Goal: Feedback & Contribution: Contribute content

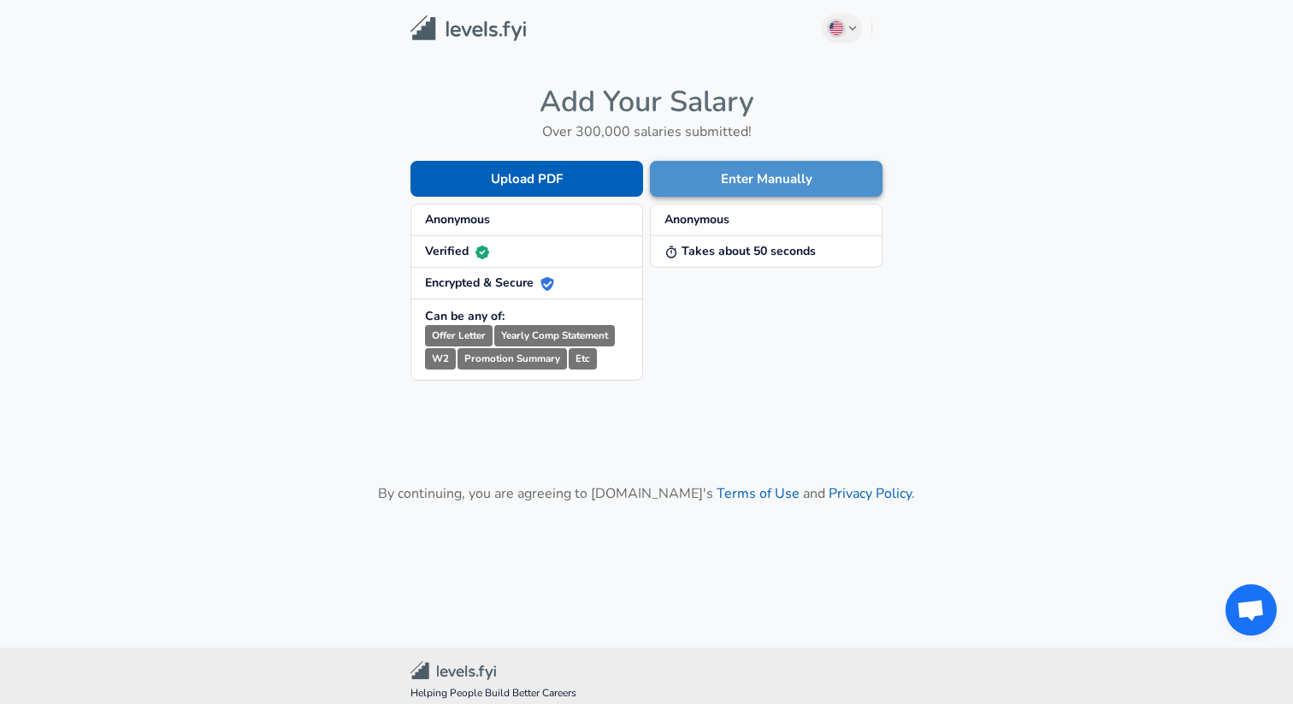
click at [761, 177] on button "Enter Manually" at bounding box center [766, 179] width 233 height 36
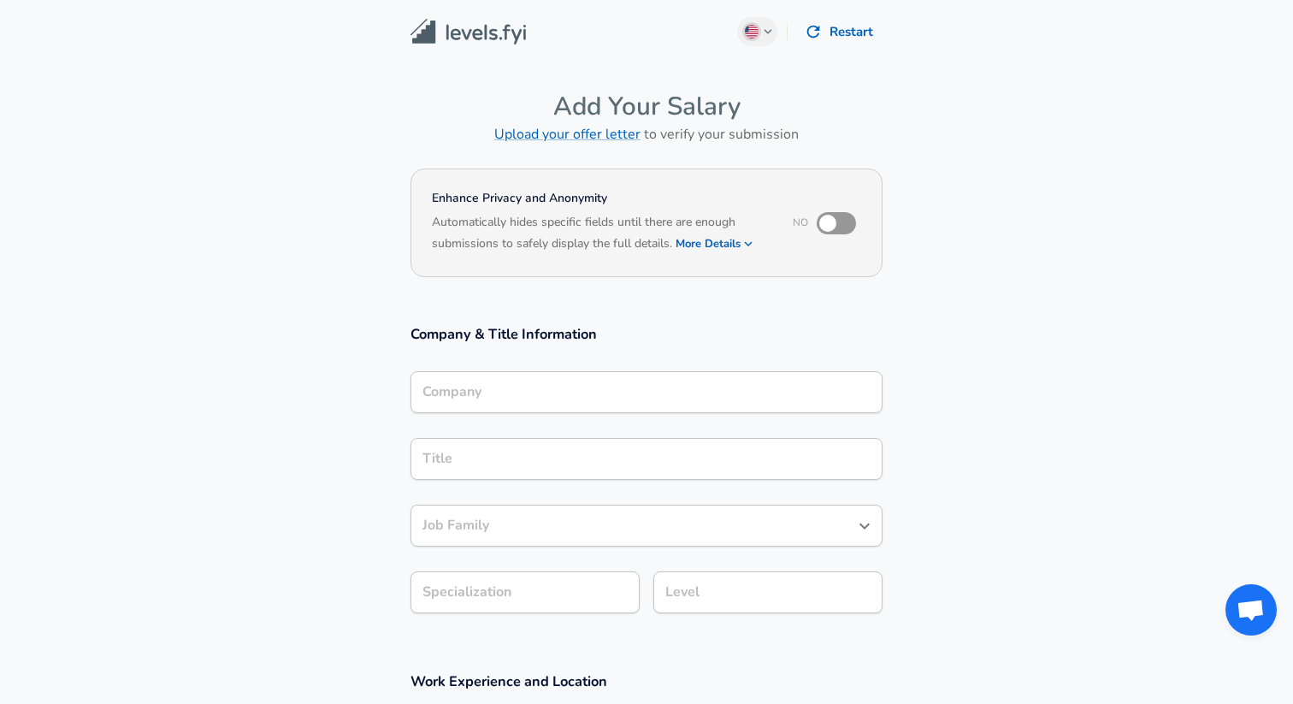
scroll to position [17, 0]
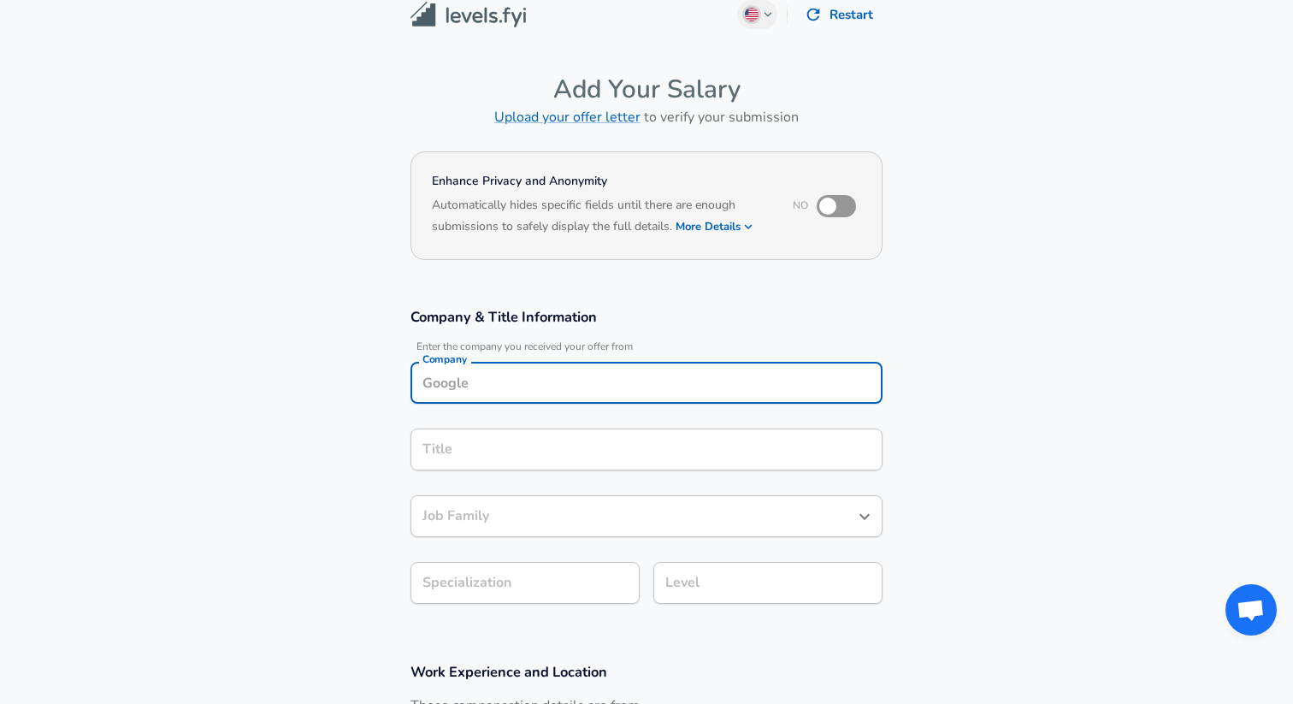
click at [586, 395] on input "Company" at bounding box center [646, 382] width 457 height 27
click at [491, 429] on li "NICE" at bounding box center [646, 424] width 472 height 26
type input "NICE"
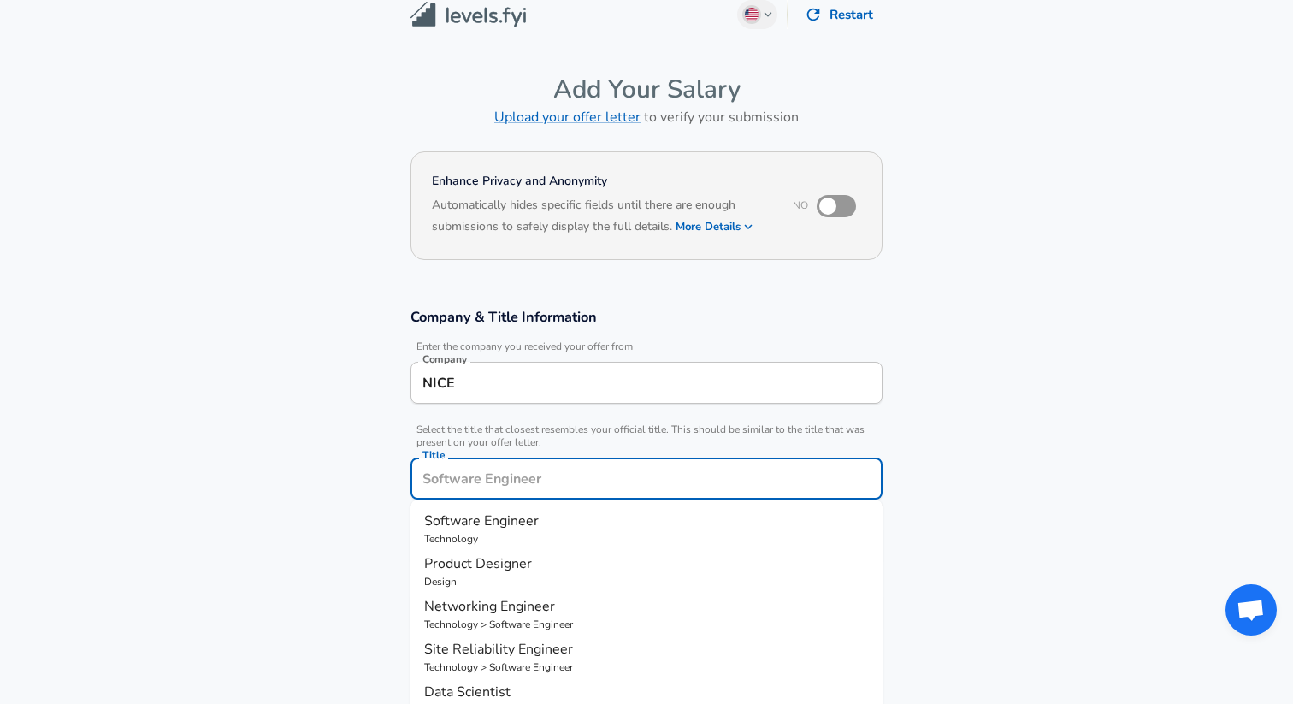
scroll to position [51, 0]
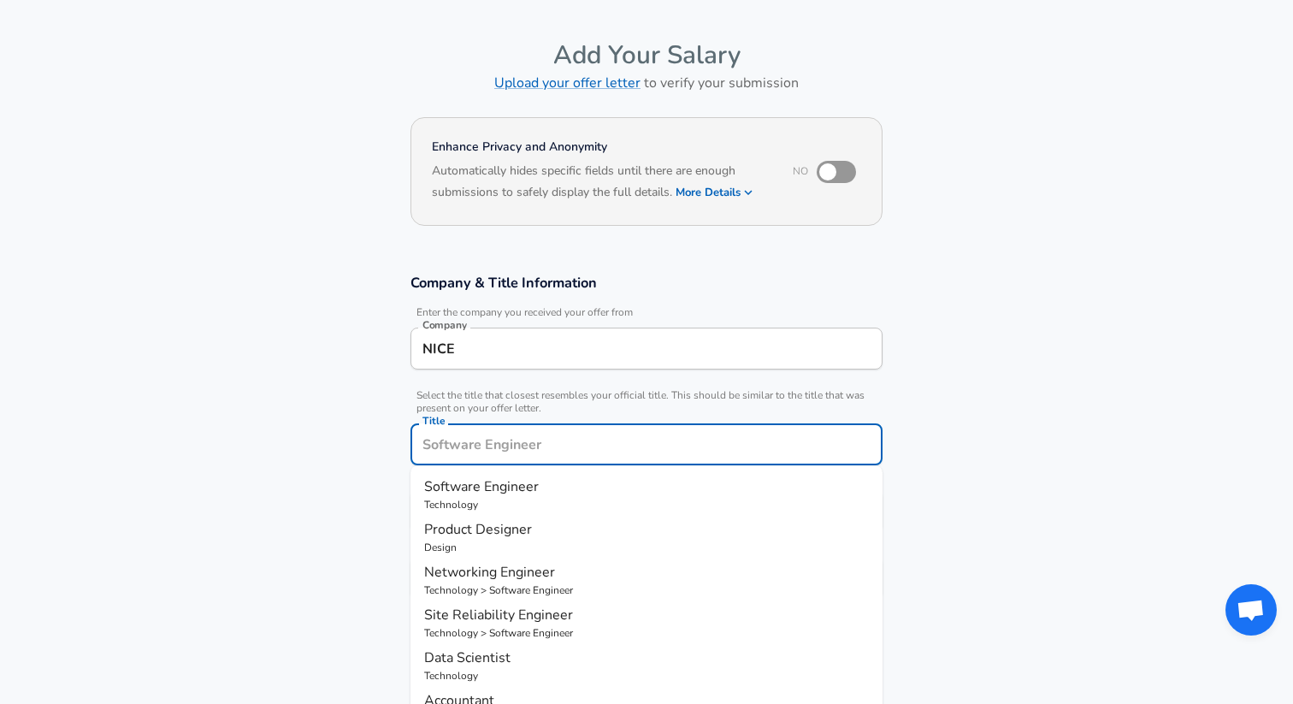
click at [472, 457] on input "Title" at bounding box center [646, 444] width 457 height 27
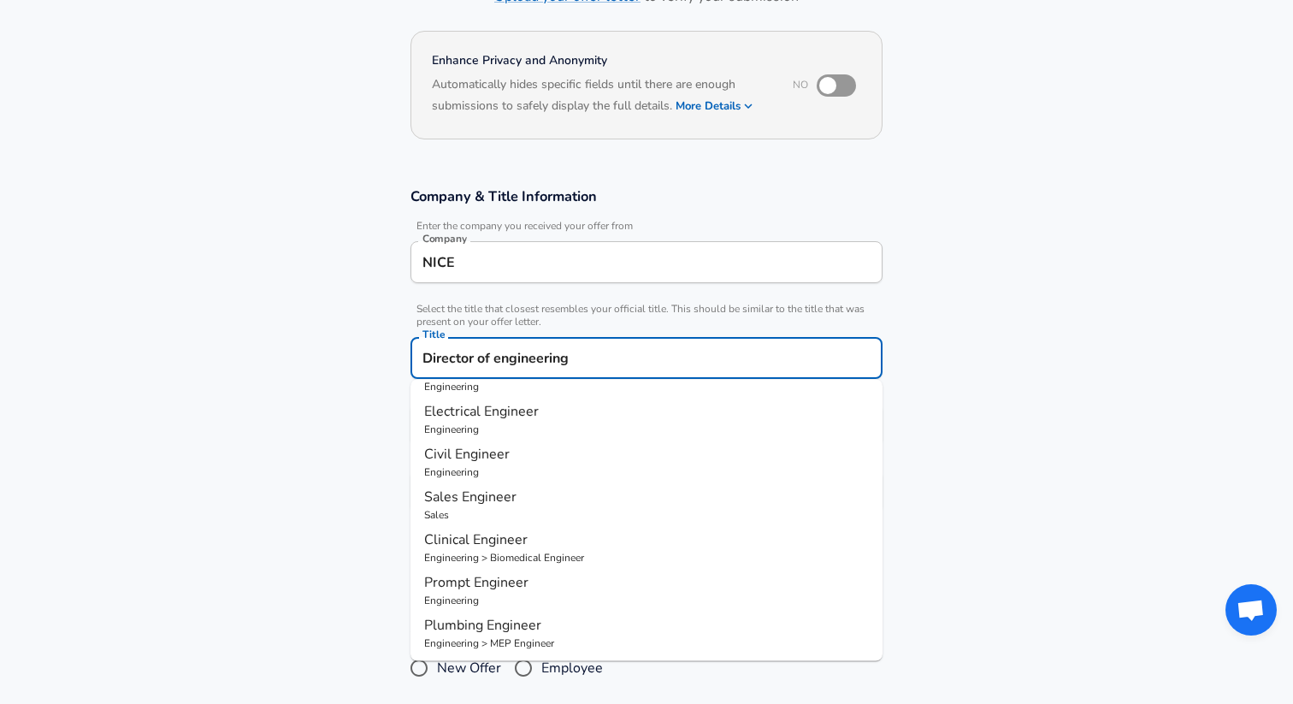
scroll to position [0, 0]
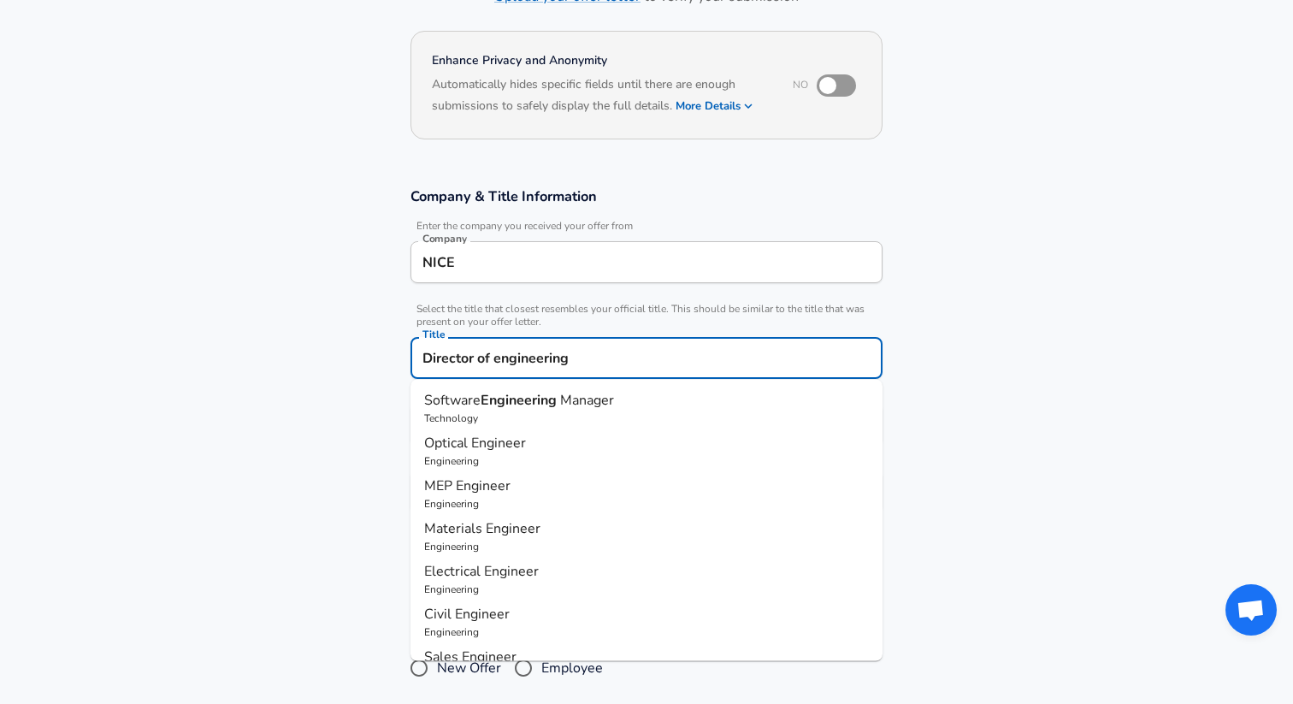
click at [651, 410] on p "Technology" at bounding box center [646, 417] width 445 height 15
type input "Software Engineering Manager"
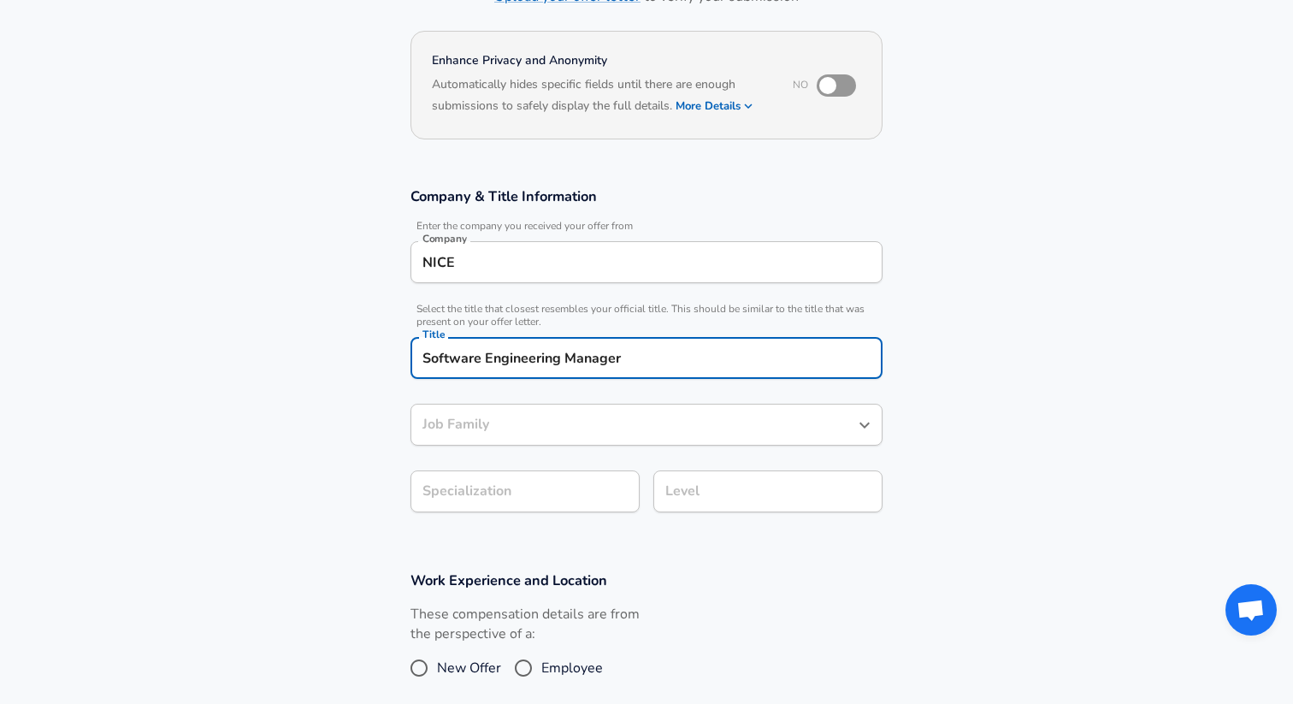
type input "Software Engineering Manager"
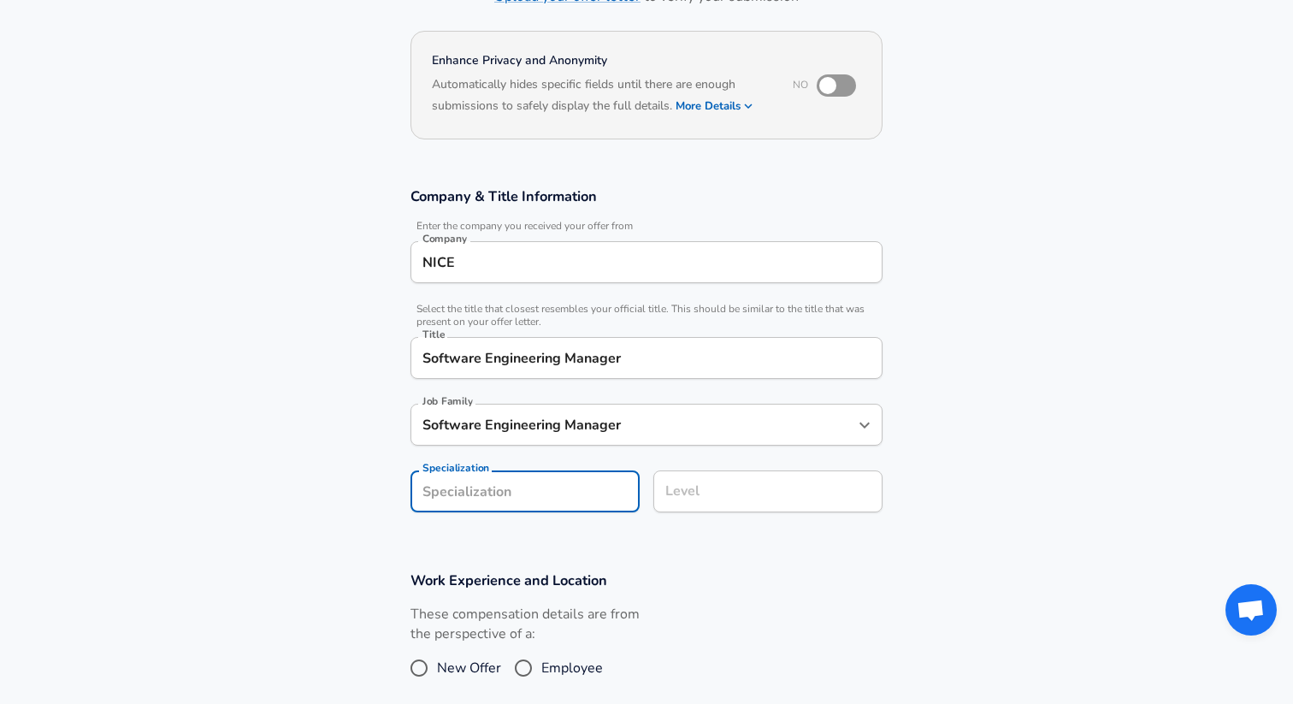
scroll to position [189, 0]
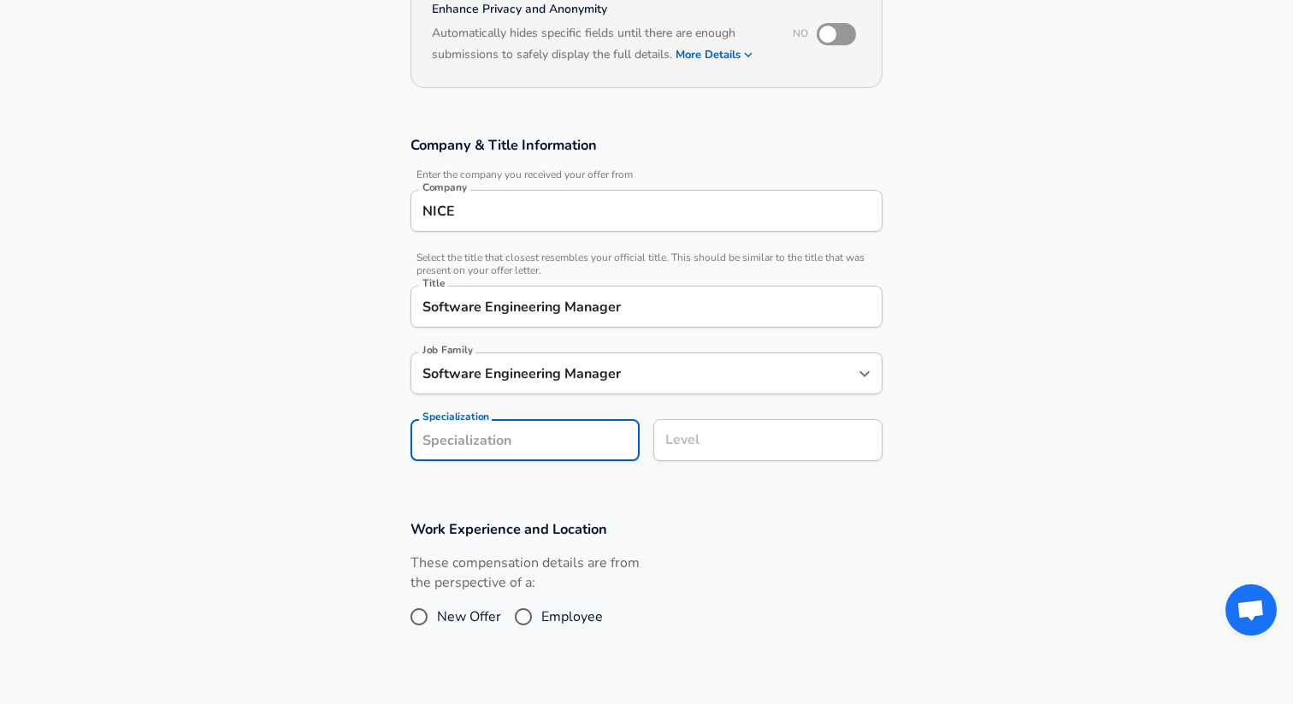
click at [585, 486] on section "Company & Title Information Enter the company you received your offer from Comp…" at bounding box center [646, 307] width 1293 height 384
click at [574, 441] on input "Specialization" at bounding box center [524, 440] width 229 height 42
type input "Front end"
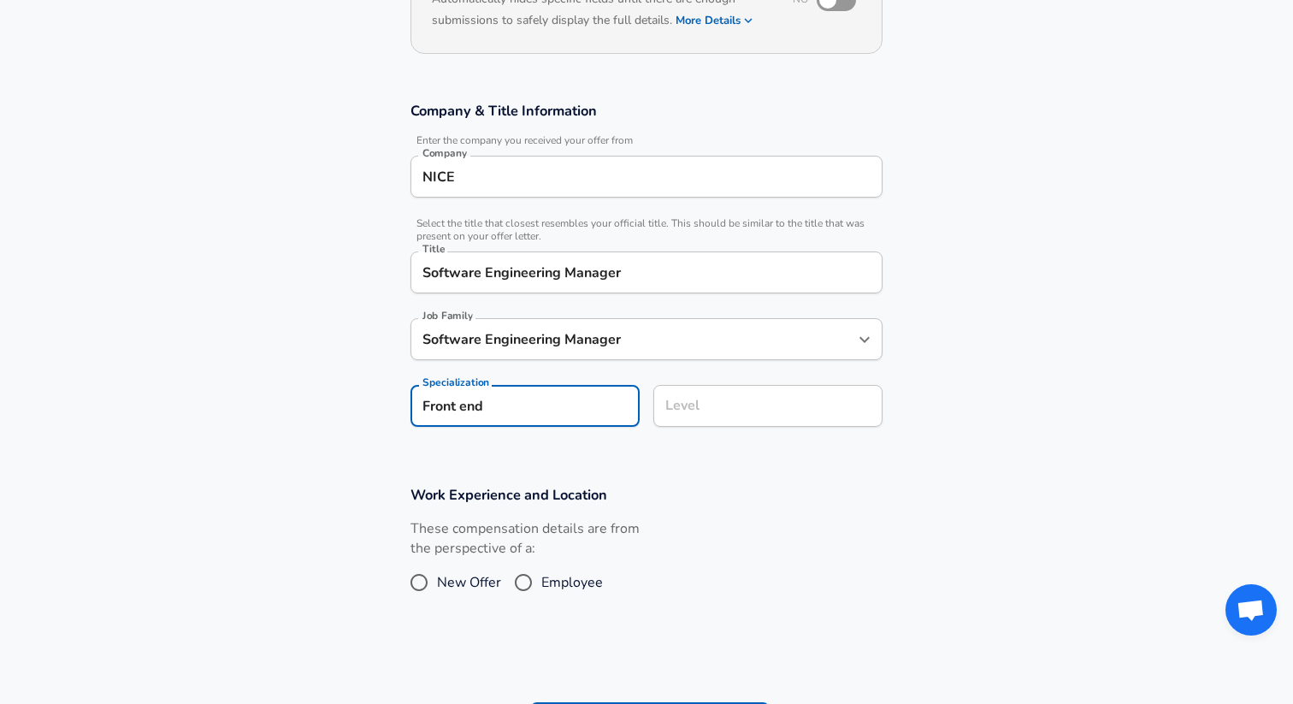
click at [735, 419] on input "Level" at bounding box center [768, 405] width 214 height 27
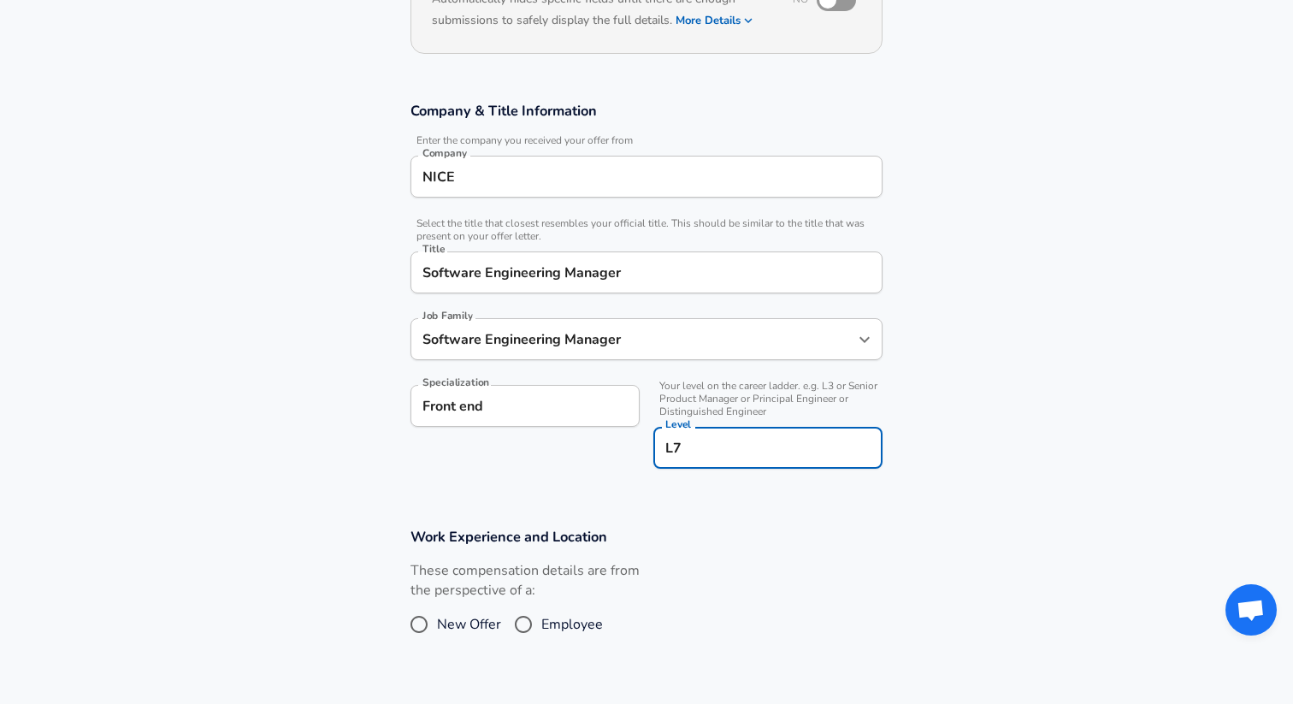
type input "L7"
click at [715, 488] on section "Company & Title Information Enter the company you received your offer from Comp…" at bounding box center [646, 294] width 1293 height 426
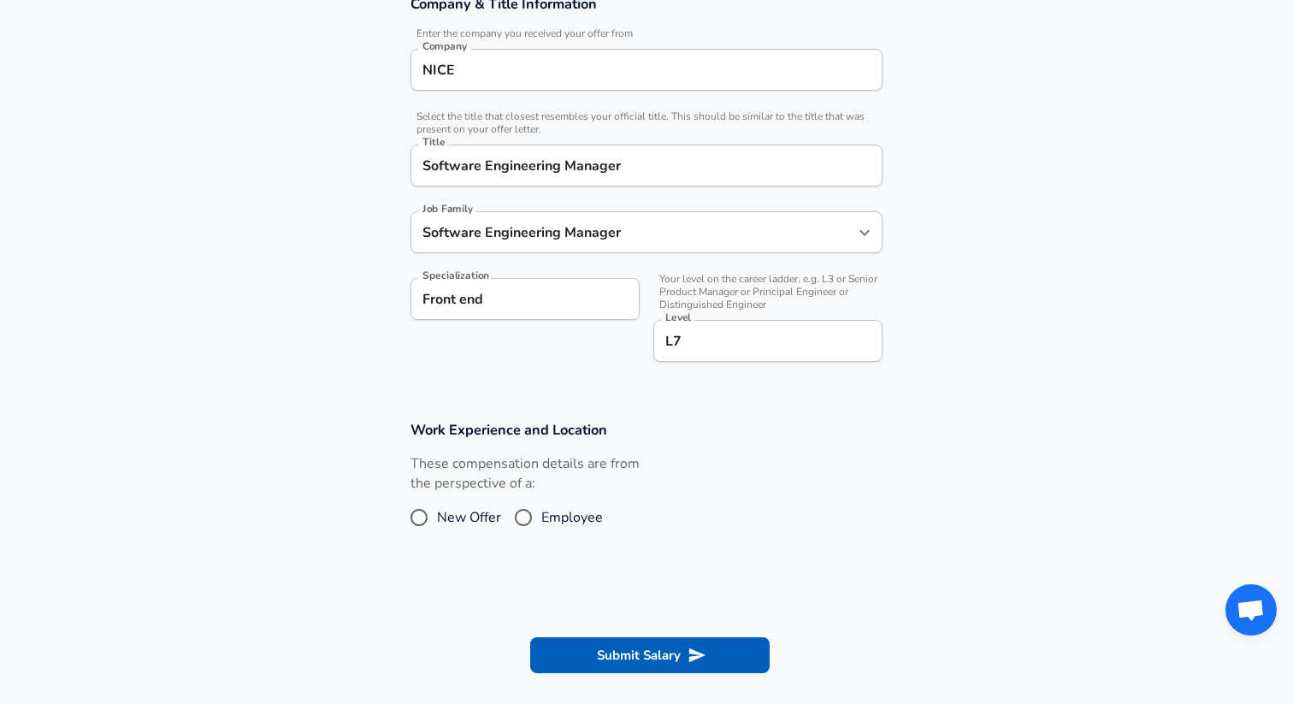
scroll to position [369, 0]
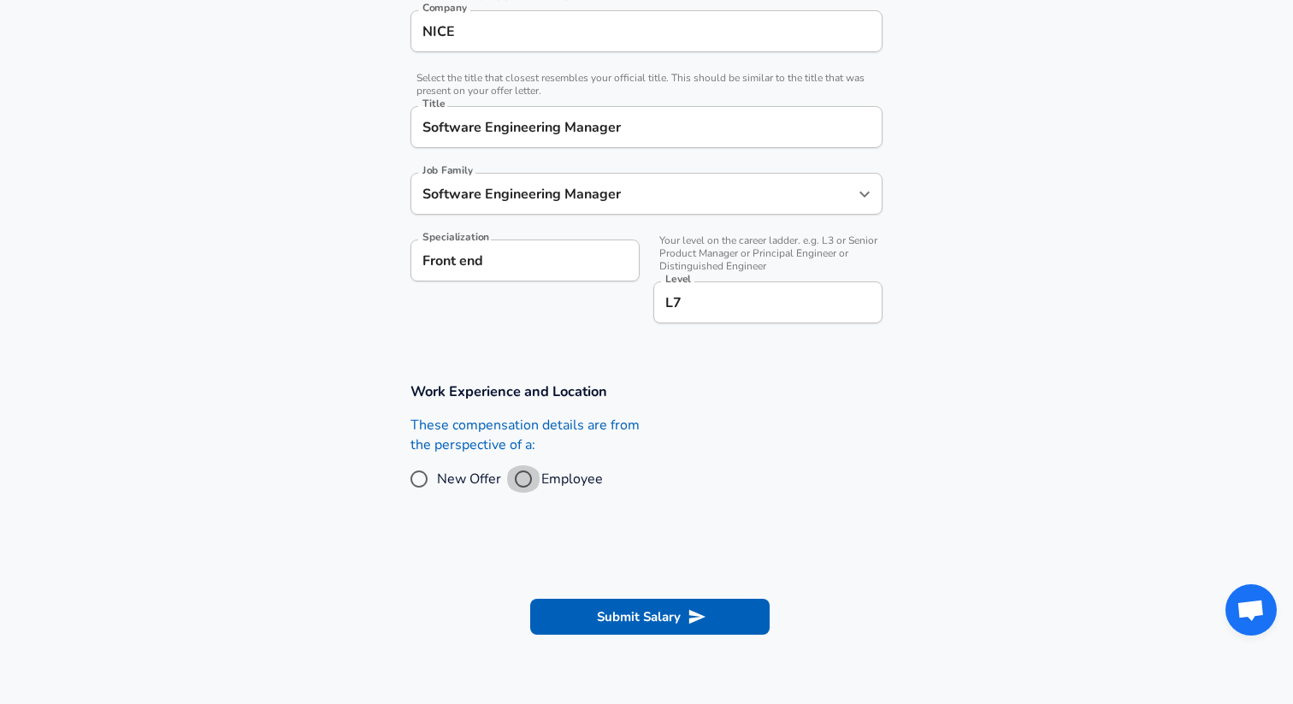
click at [521, 477] on input "Employee" at bounding box center [523, 478] width 36 height 27
radio input "true"
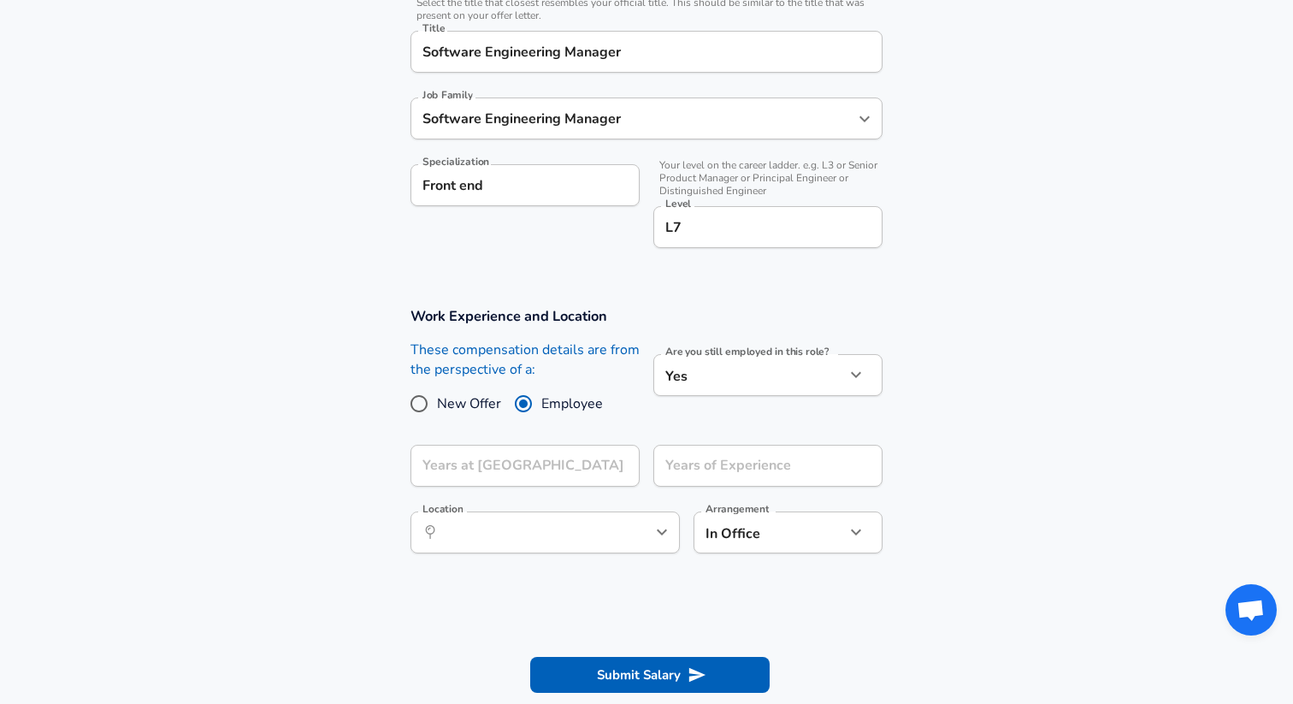
scroll to position [449, 0]
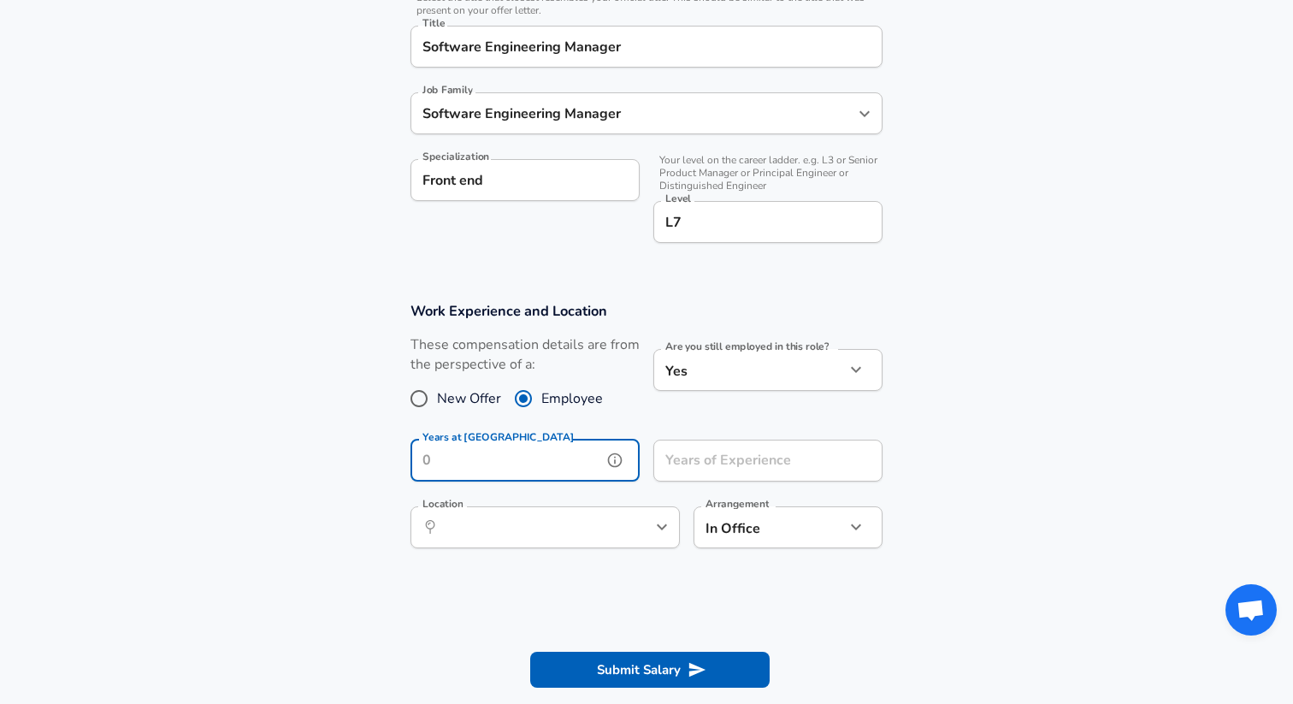
click at [562, 469] on input "Years at [GEOGRAPHIC_DATA]" at bounding box center [506, 461] width 192 height 42
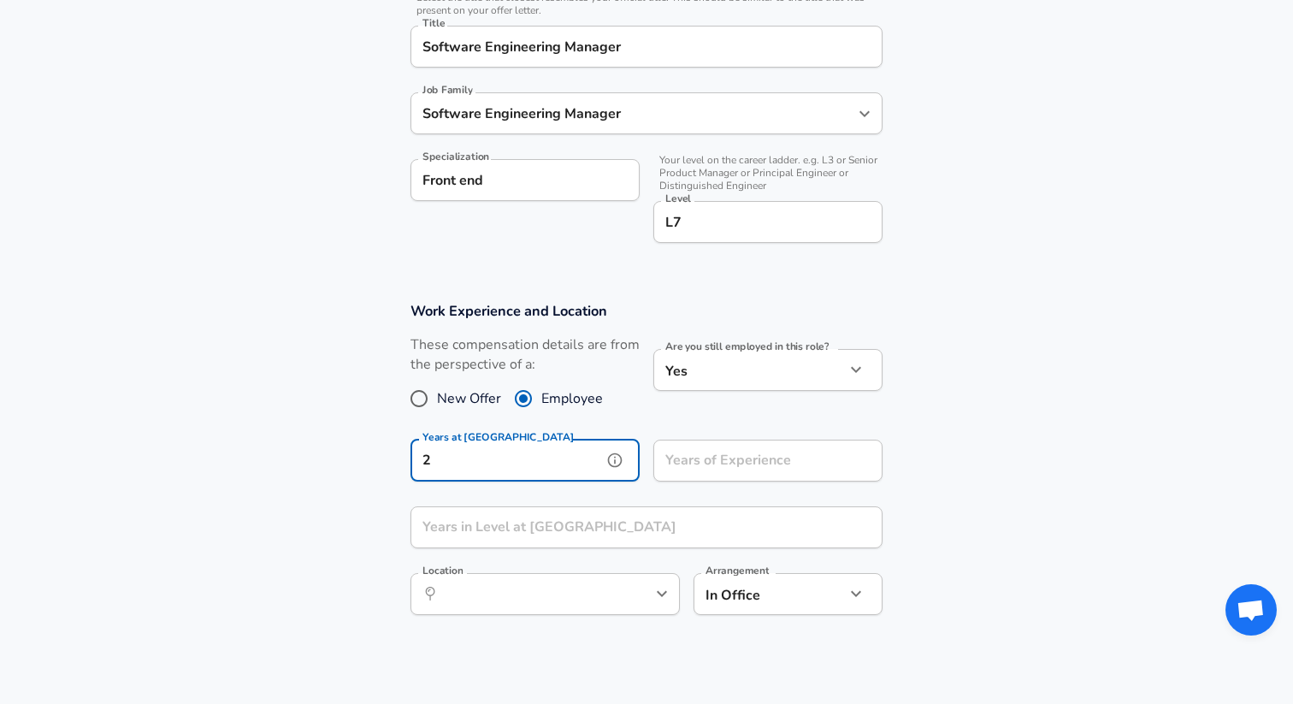
type input "2"
click at [709, 467] on input "Years of Experience" at bounding box center [749, 461] width 192 height 42
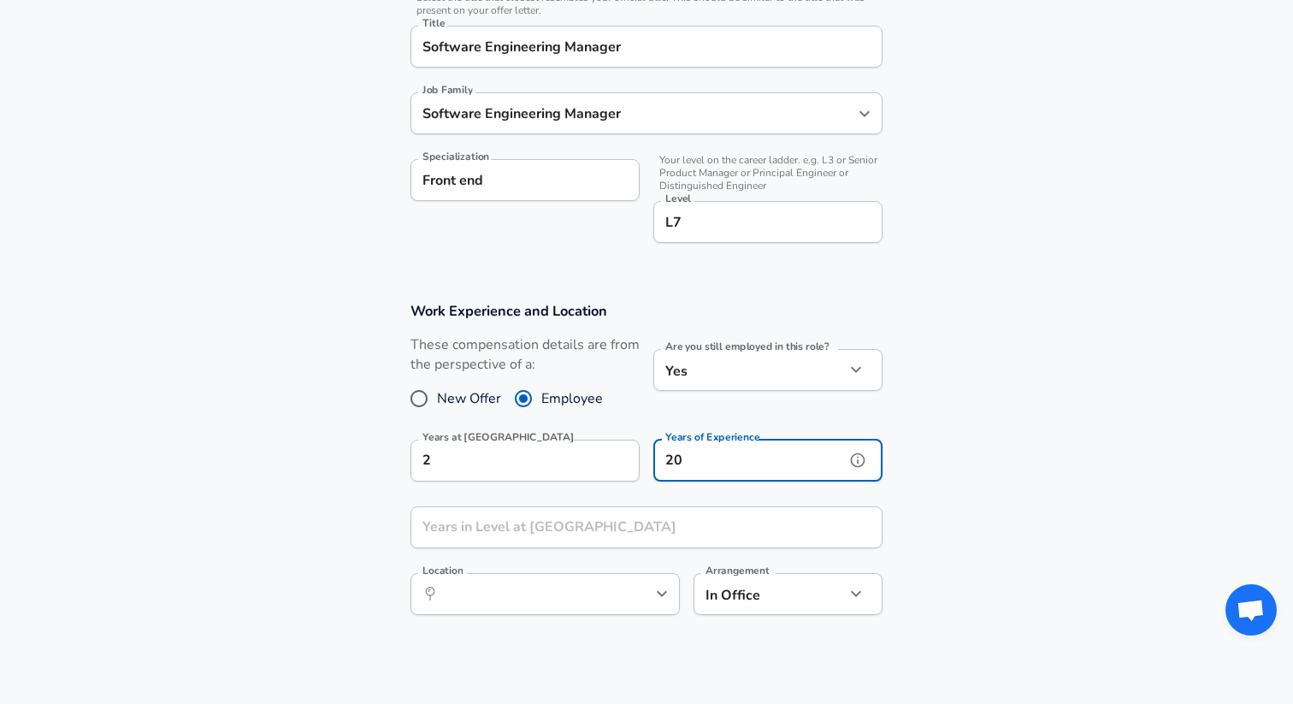
type input "2"
type input "15"
click at [938, 512] on section "Work Experience and Location These compensation details are from the perspectiv…" at bounding box center [646, 466] width 1293 height 371
click at [719, 527] on input "Years in Level at [GEOGRAPHIC_DATA]" at bounding box center [627, 527] width 434 height 42
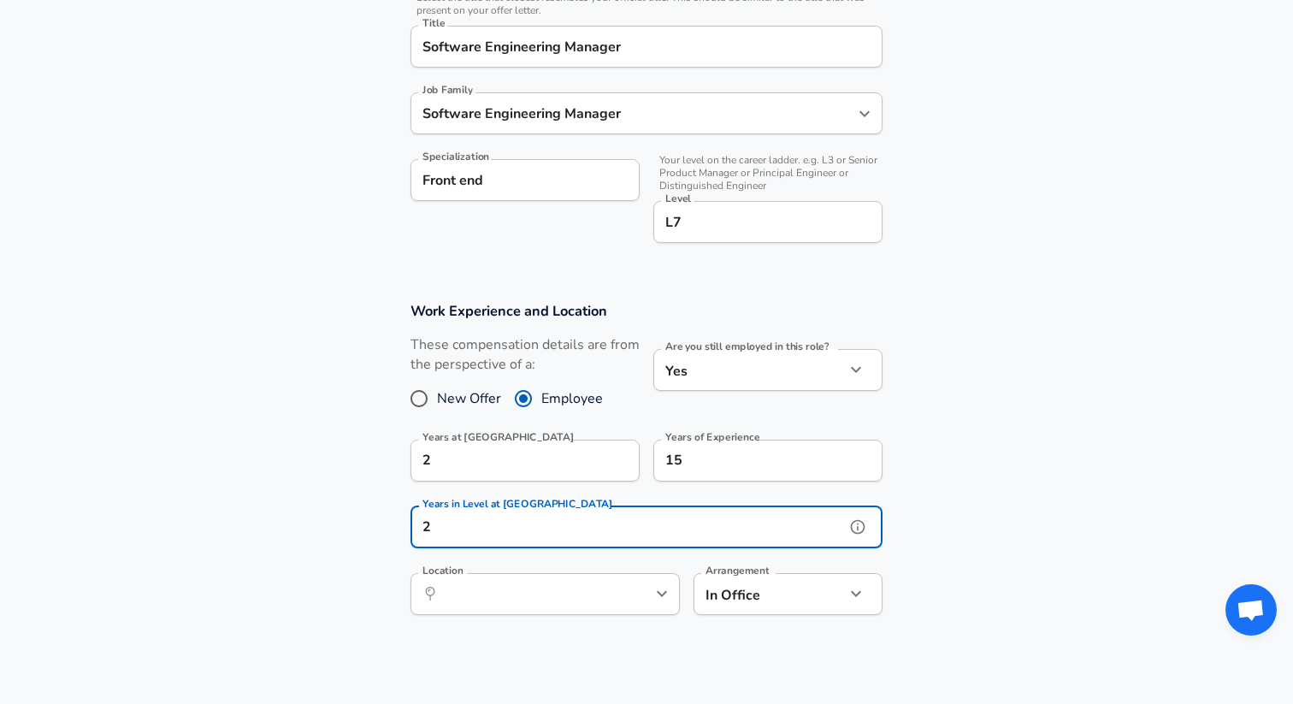
type input "2"
click at [906, 562] on section "Work Experience and Location These compensation details are from the perspectiv…" at bounding box center [646, 466] width 1293 height 371
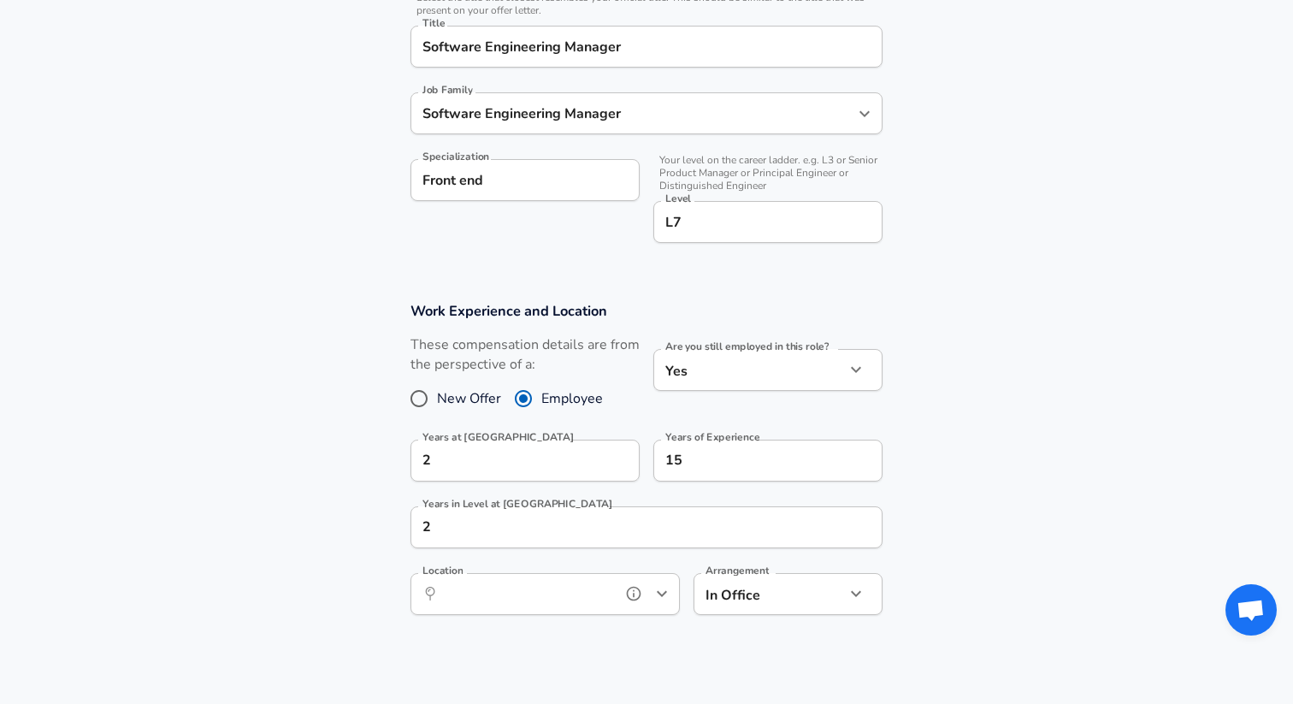
click at [614, 597] on input "Location" at bounding box center [526, 594] width 175 height 27
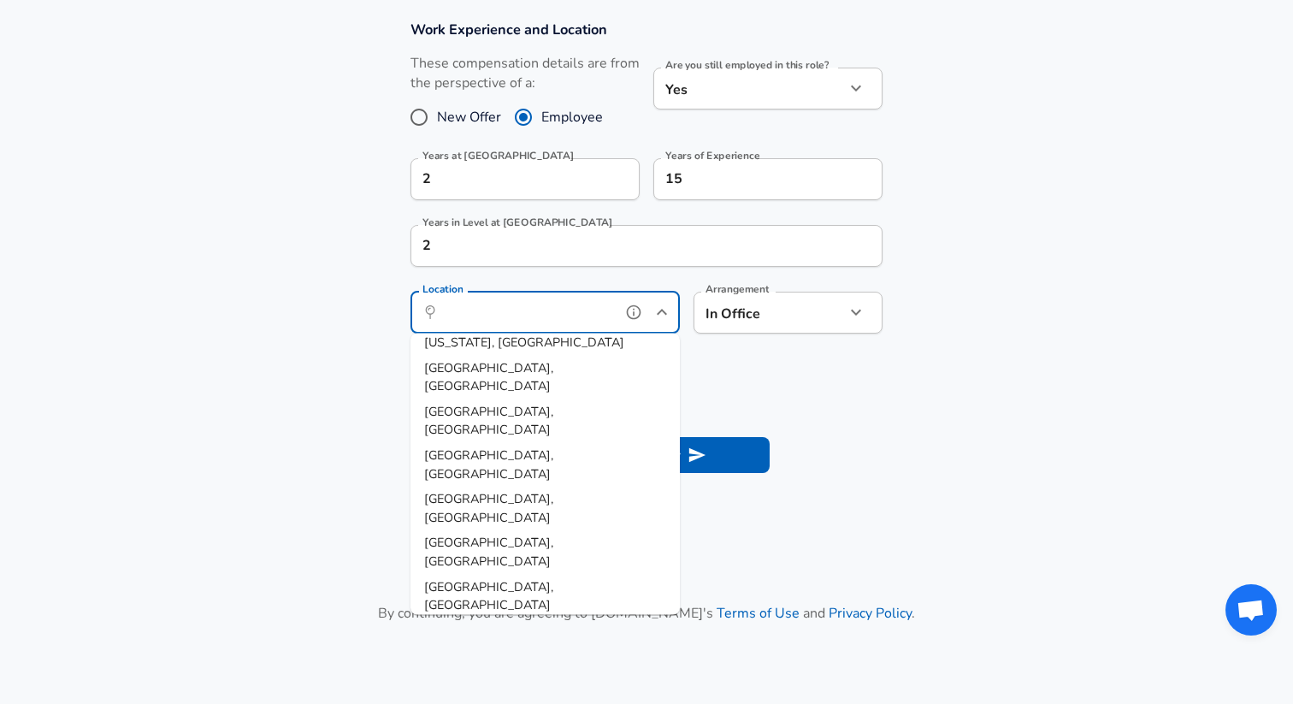
scroll to position [740, 0]
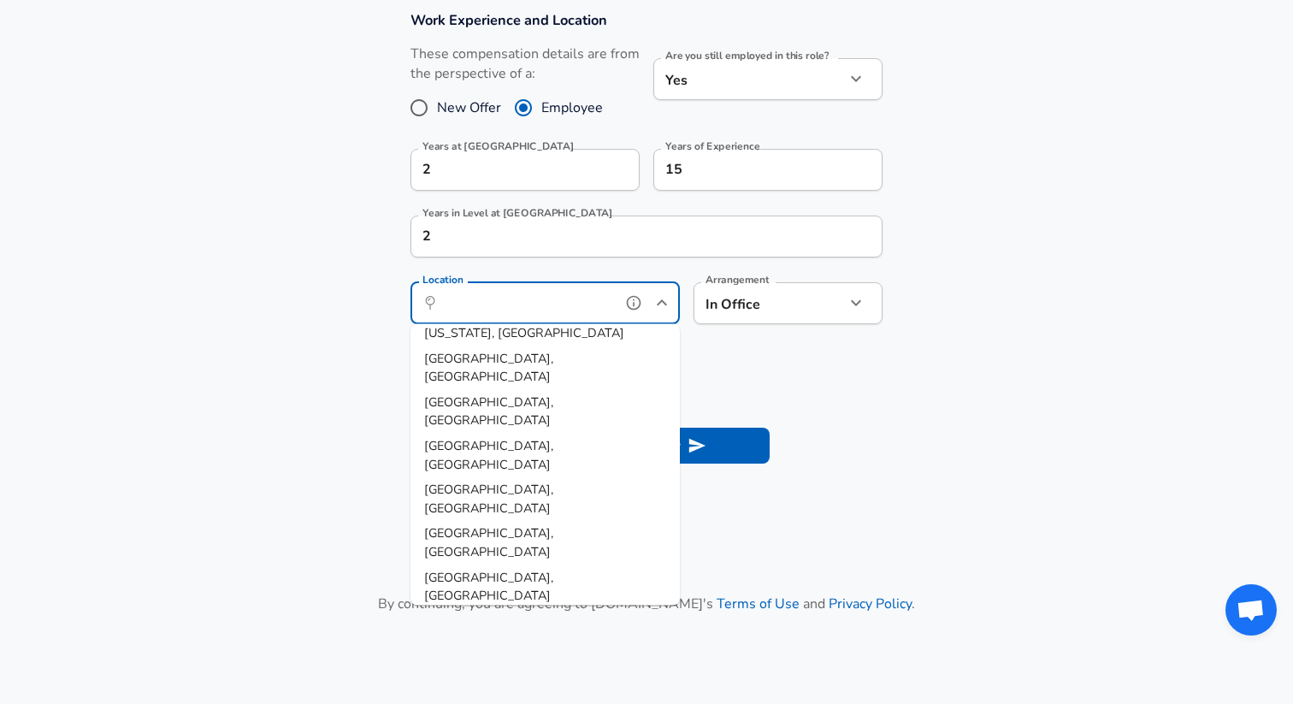
type input "[GEOGRAPHIC_DATA], [GEOGRAPHIC_DATA]"
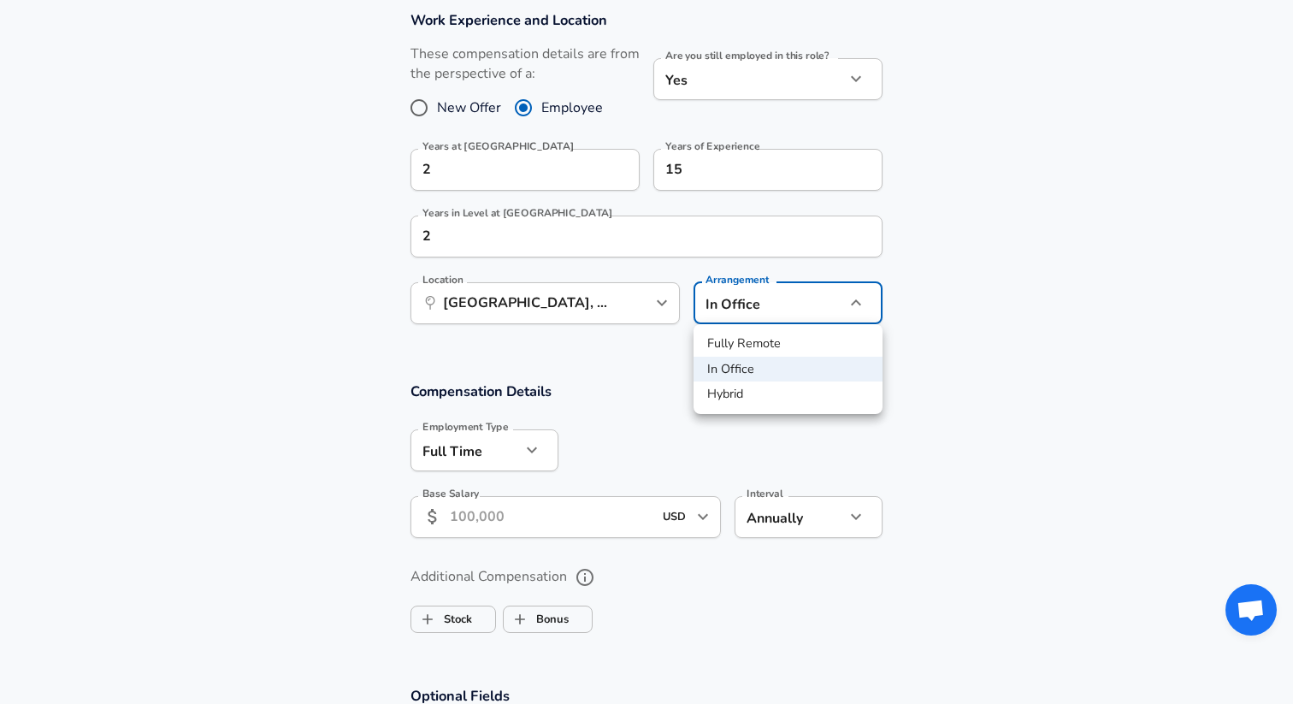
click at [780, 392] on li "Hybrid" at bounding box center [787, 394] width 189 height 26
type input "hybrid"
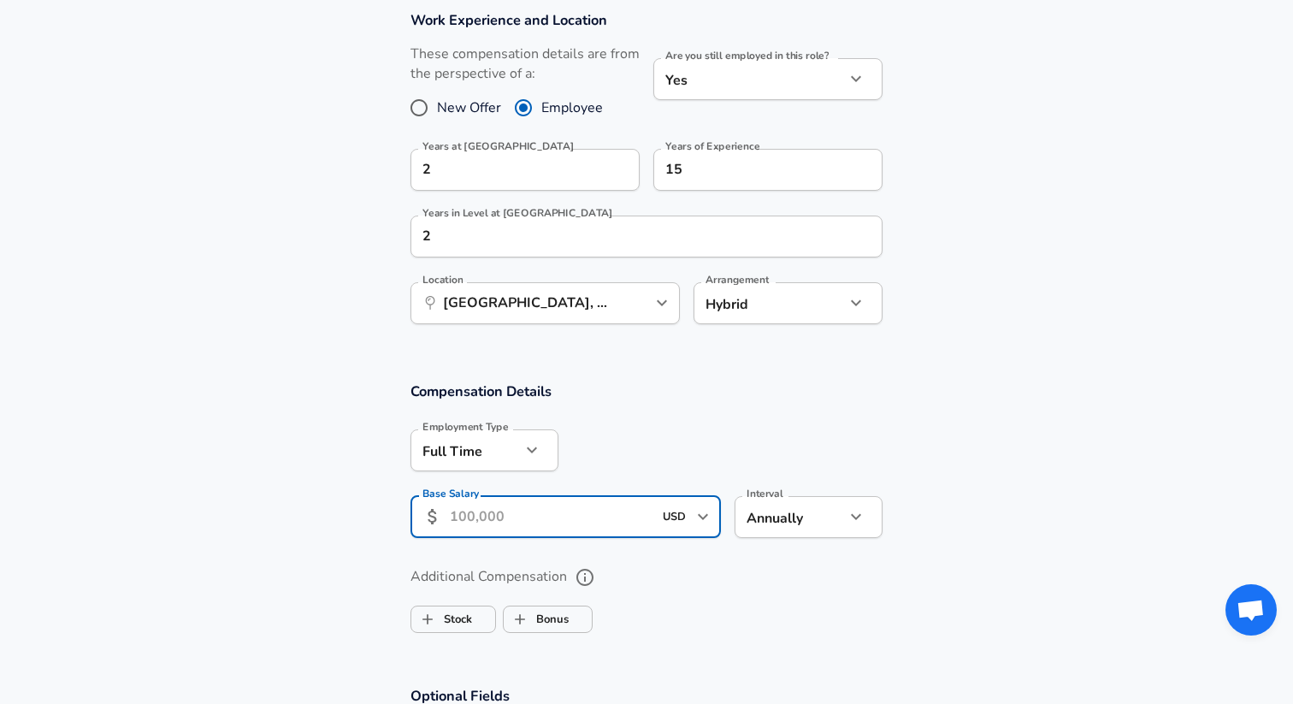
click at [514, 516] on input "Base Salary" at bounding box center [551, 517] width 203 height 42
type input "250,000"
click at [803, 559] on div "Additional Compensation Stock Bonus" at bounding box center [646, 594] width 513 height 91
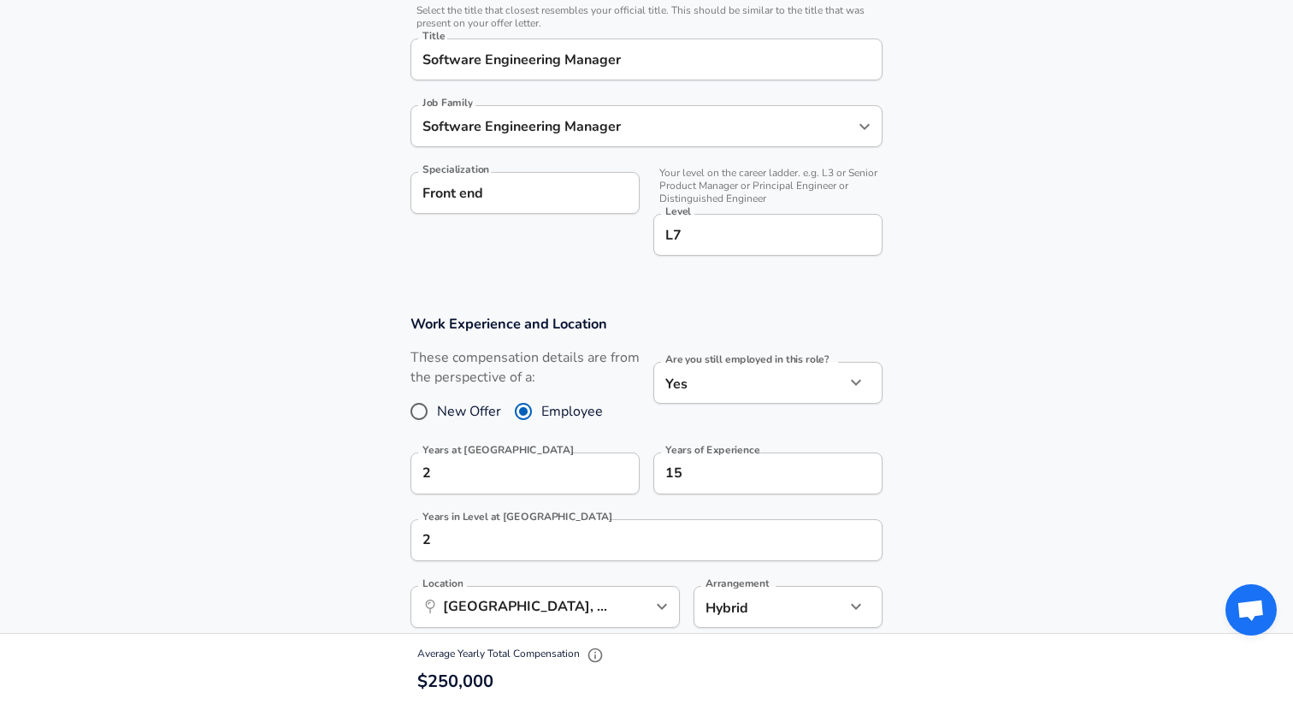
scroll to position [390, 0]
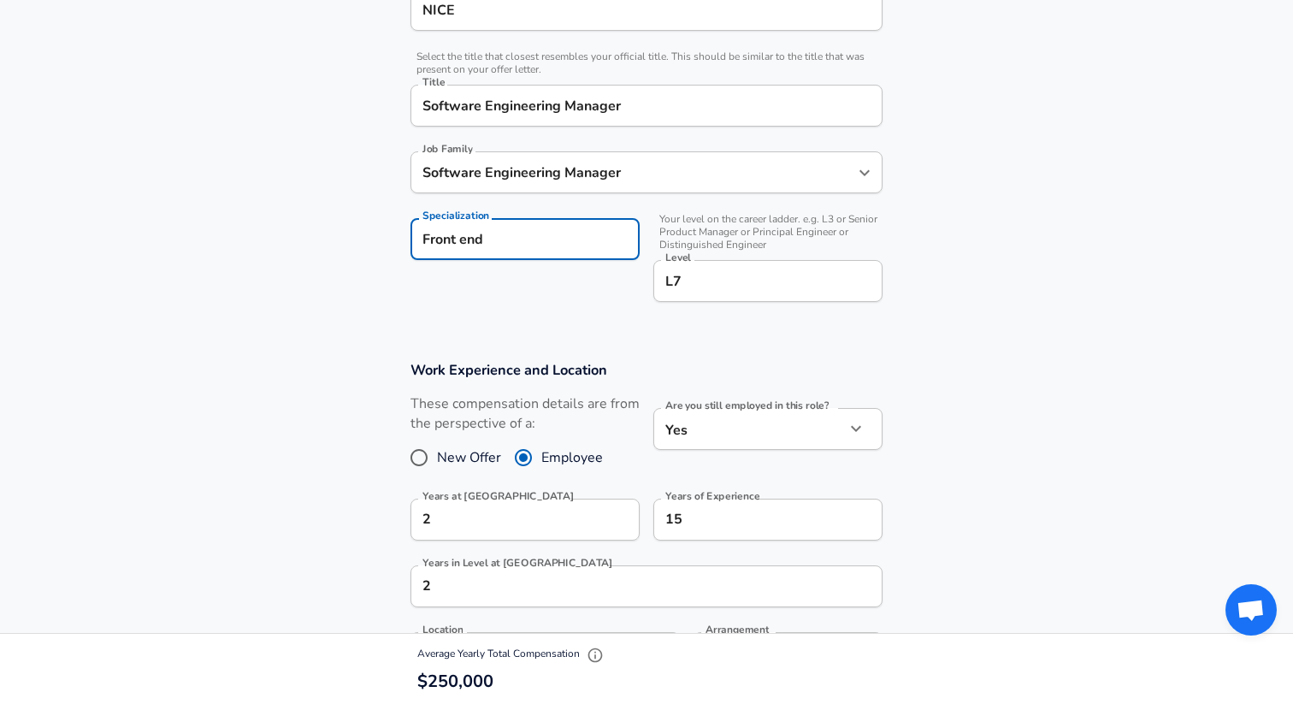
drag, startPoint x: 500, startPoint y: 247, endPoint x: 321, endPoint y: 247, distance: 179.6
click at [326, 247] on section "Company & Title Information Enter the company you received your offer from Comp…" at bounding box center [646, 127] width 1293 height 426
click at [426, 292] on div "Specialization Specialization" at bounding box center [518, 258] width 243 height 109
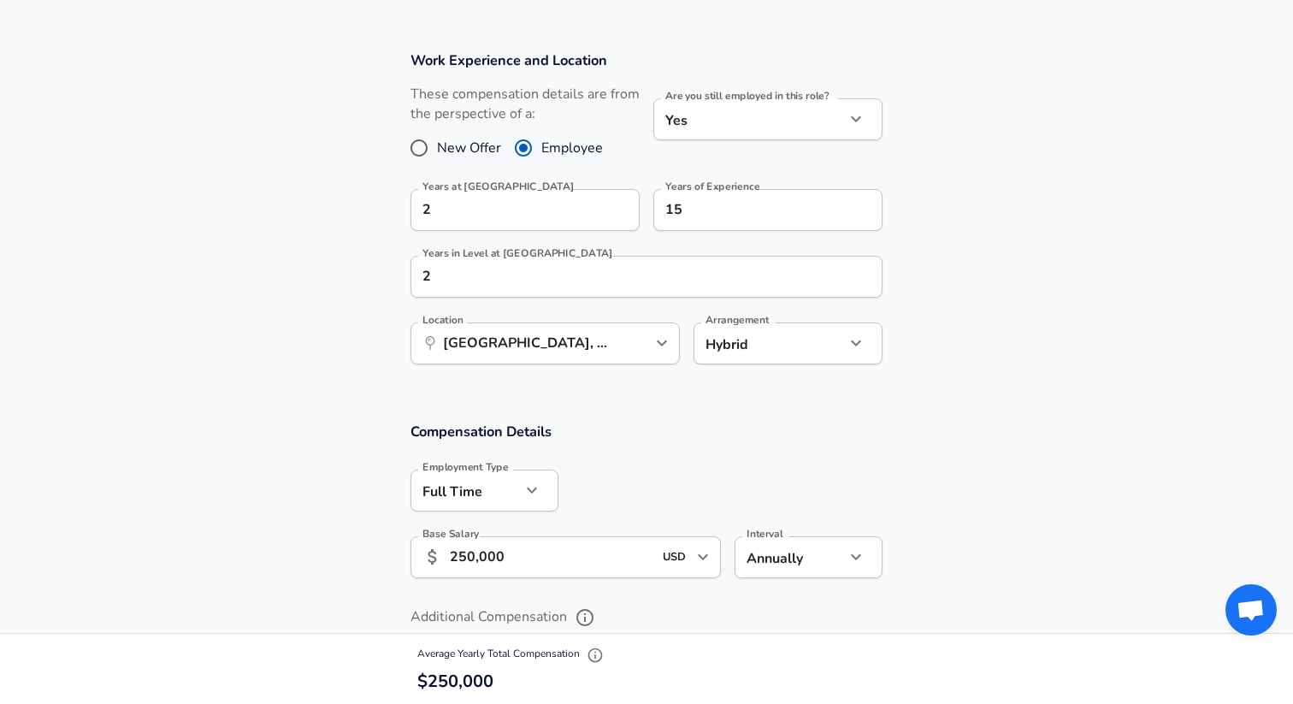
scroll to position [641, 0]
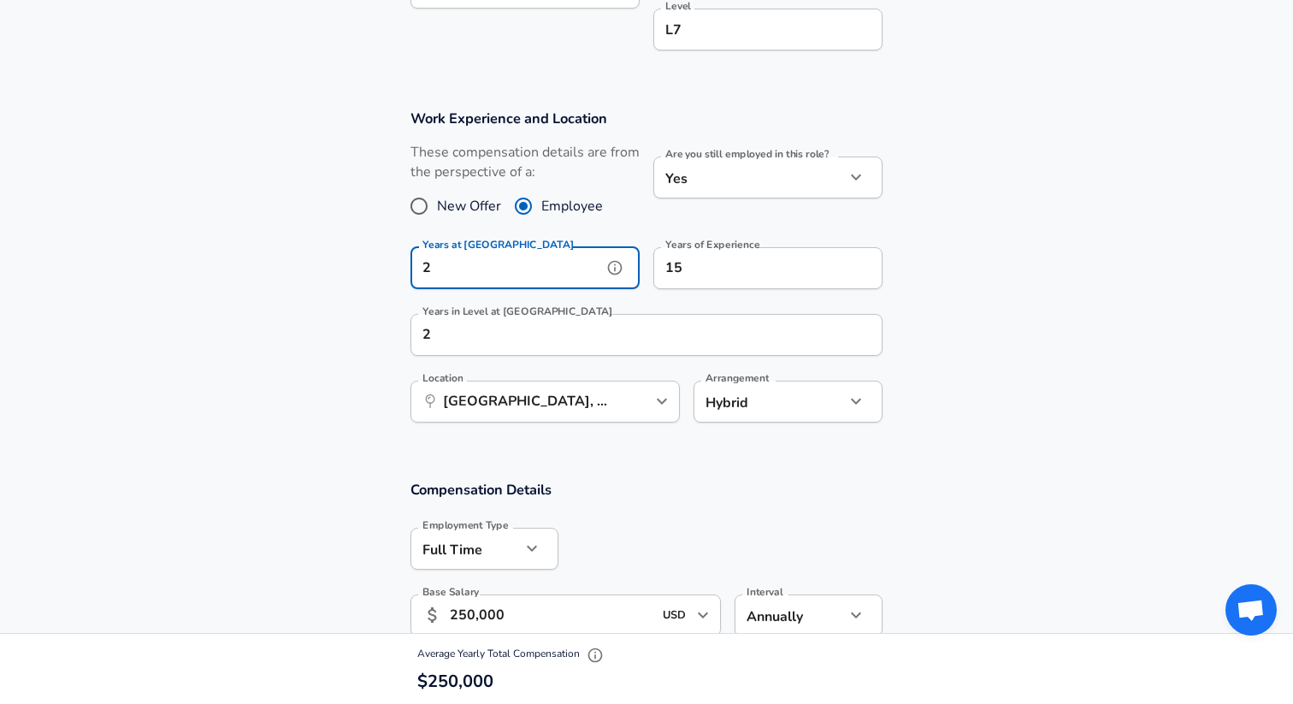
drag, startPoint x: 396, startPoint y: 269, endPoint x: 365, endPoint y: 268, distance: 30.8
click at [365, 268] on section "Work Experience and Location These compensation details are from the perspectiv…" at bounding box center [646, 274] width 1293 height 371
type input "5"
click at [541, 344] on input "2" at bounding box center [627, 335] width 434 height 42
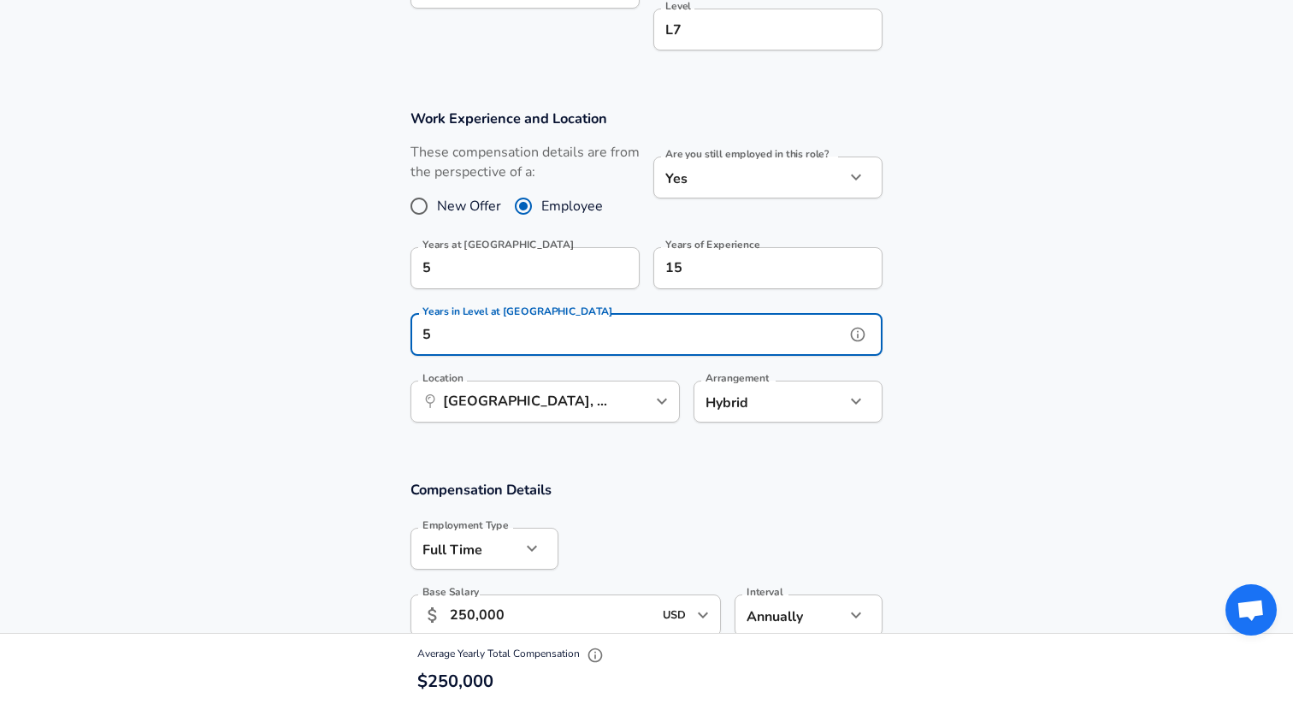
type input "5"
click at [354, 369] on section "Work Experience and Location These compensation details are from the perspectiv…" at bounding box center [646, 274] width 1293 height 371
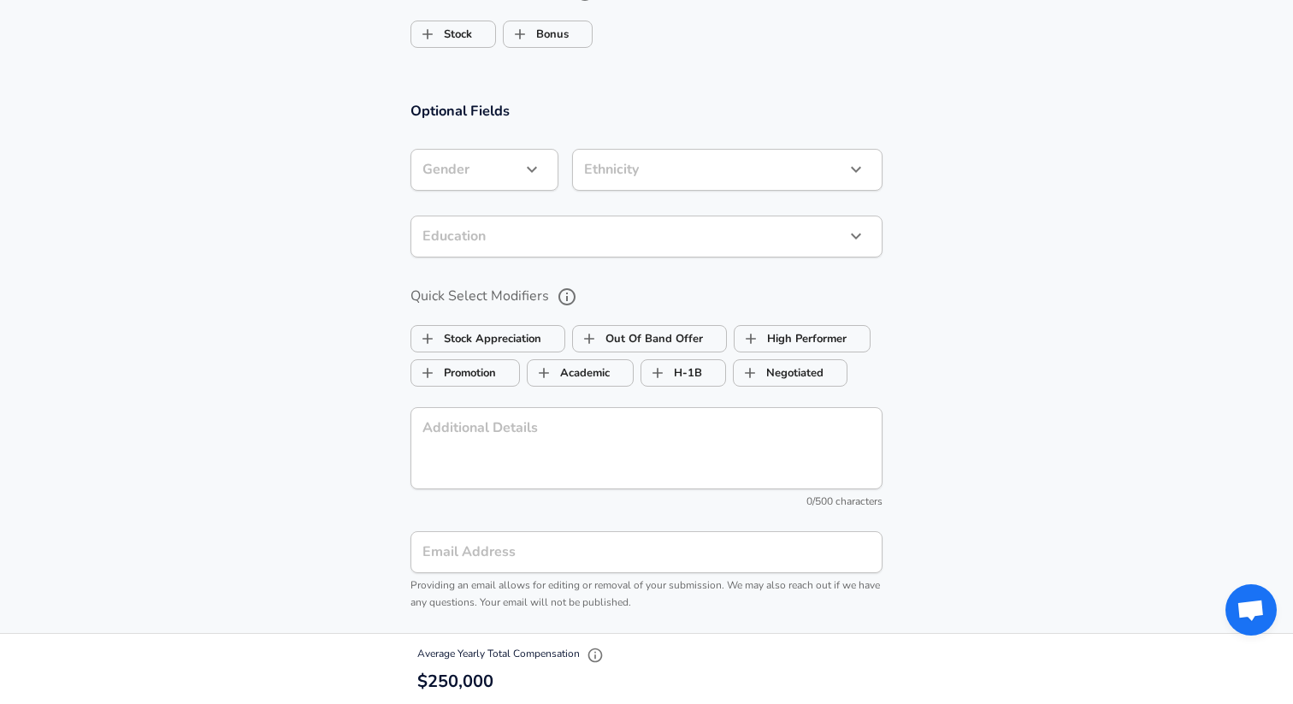
scroll to position [1028, 0]
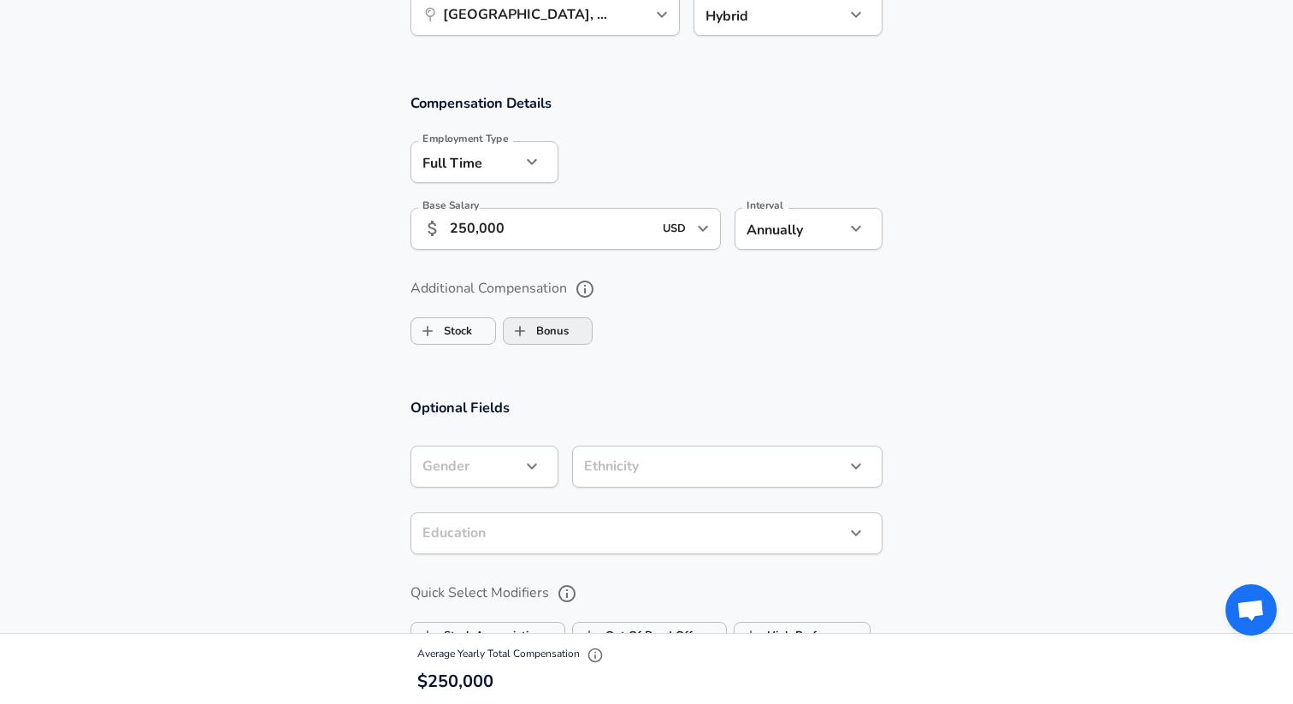
click at [540, 332] on label "Bonus" at bounding box center [536, 331] width 65 height 32
checkbox input "true"
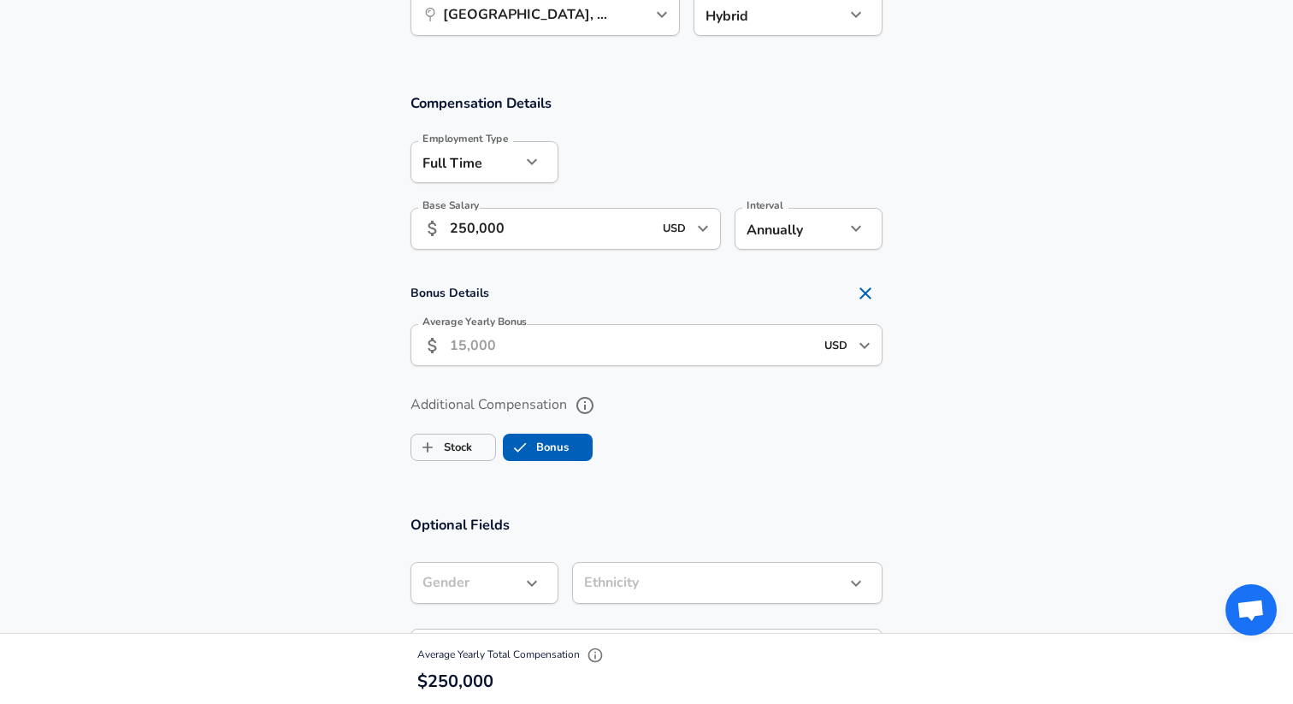
click at [529, 339] on input "Average Yearly Bonus" at bounding box center [632, 345] width 364 height 42
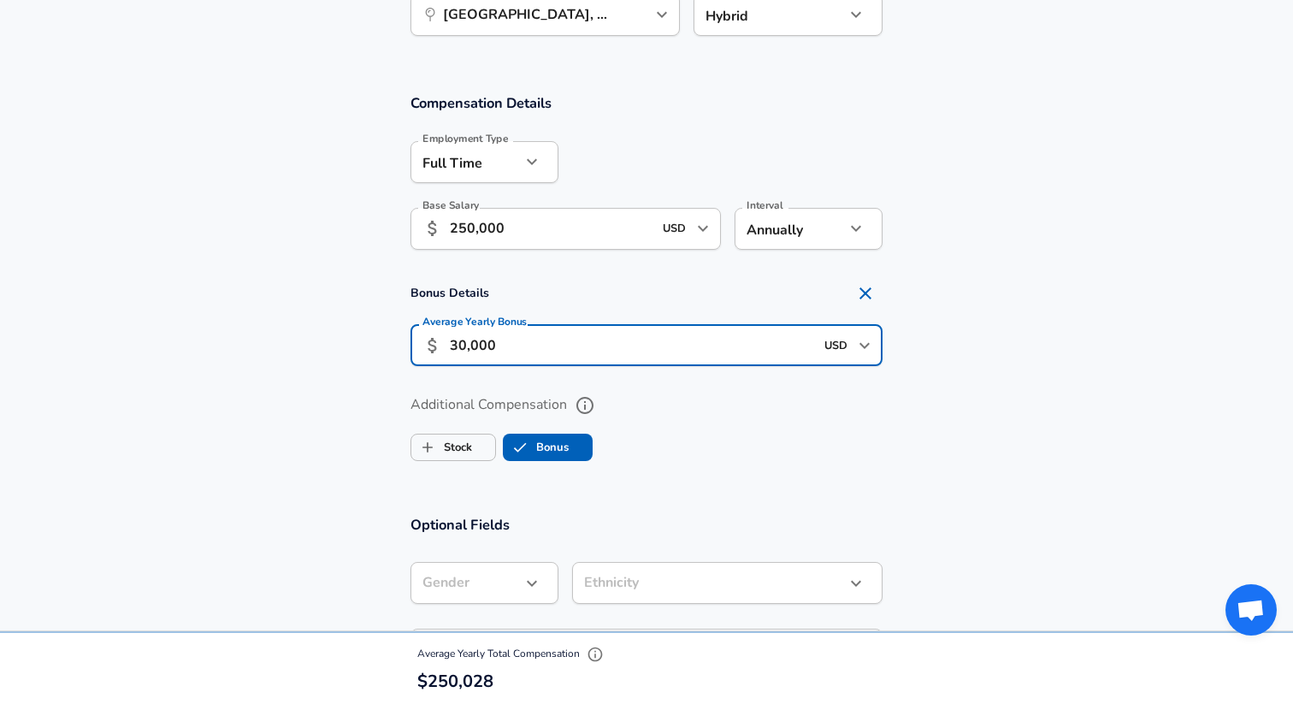
click at [529, 339] on input "30,000" at bounding box center [632, 345] width 364 height 42
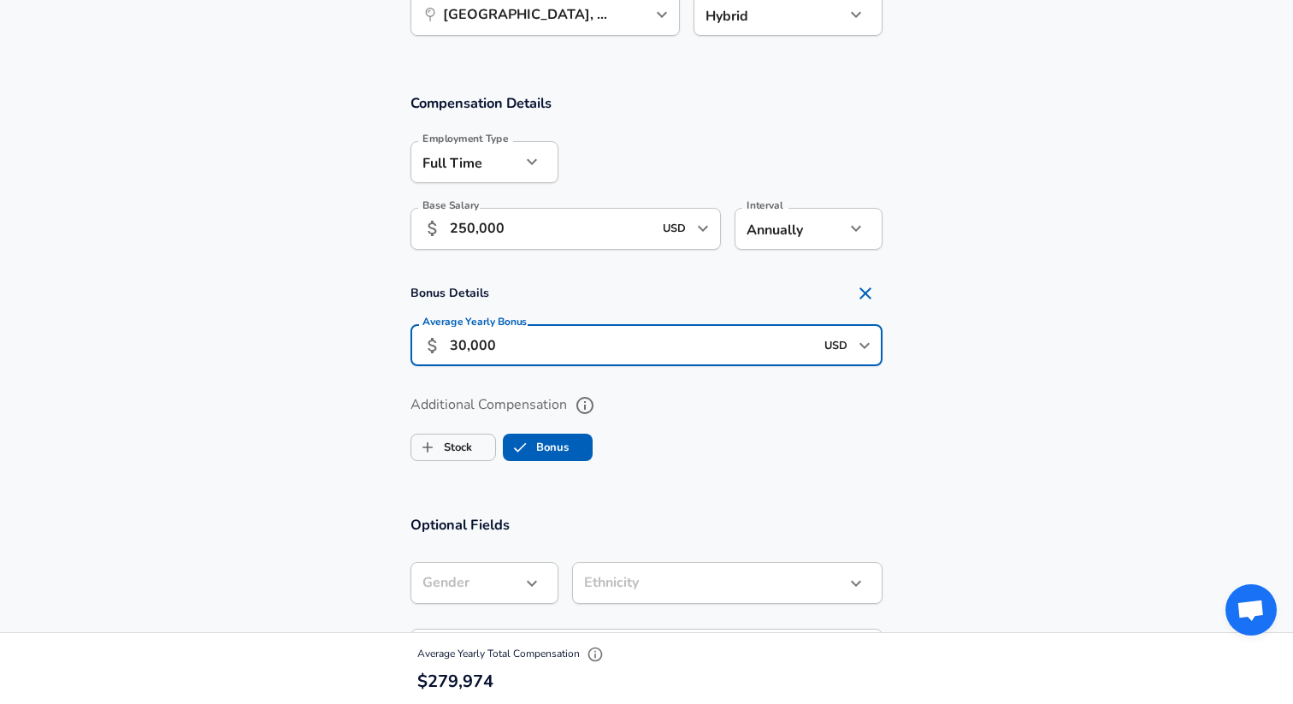
type input "30,000"
click at [557, 448] on label "Bonus" at bounding box center [536, 447] width 65 height 32
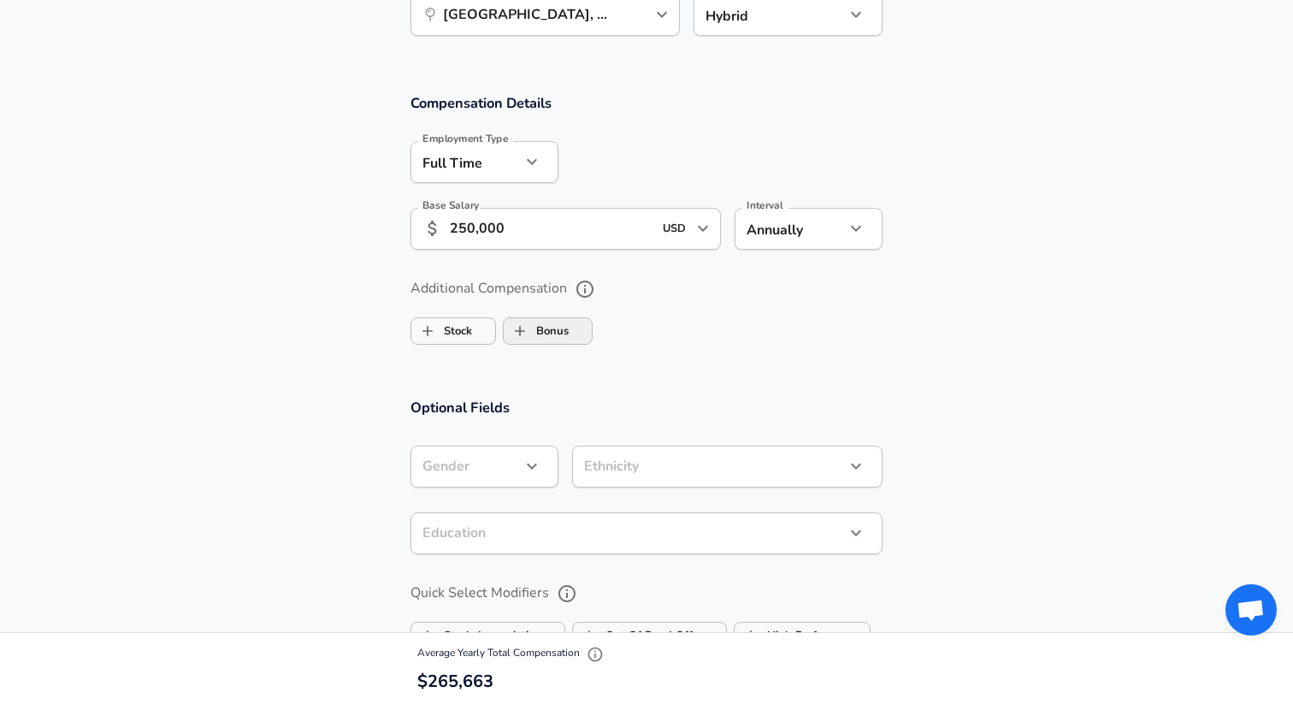
click at [557, 328] on label "Bonus" at bounding box center [536, 331] width 65 height 32
checkbox input "true"
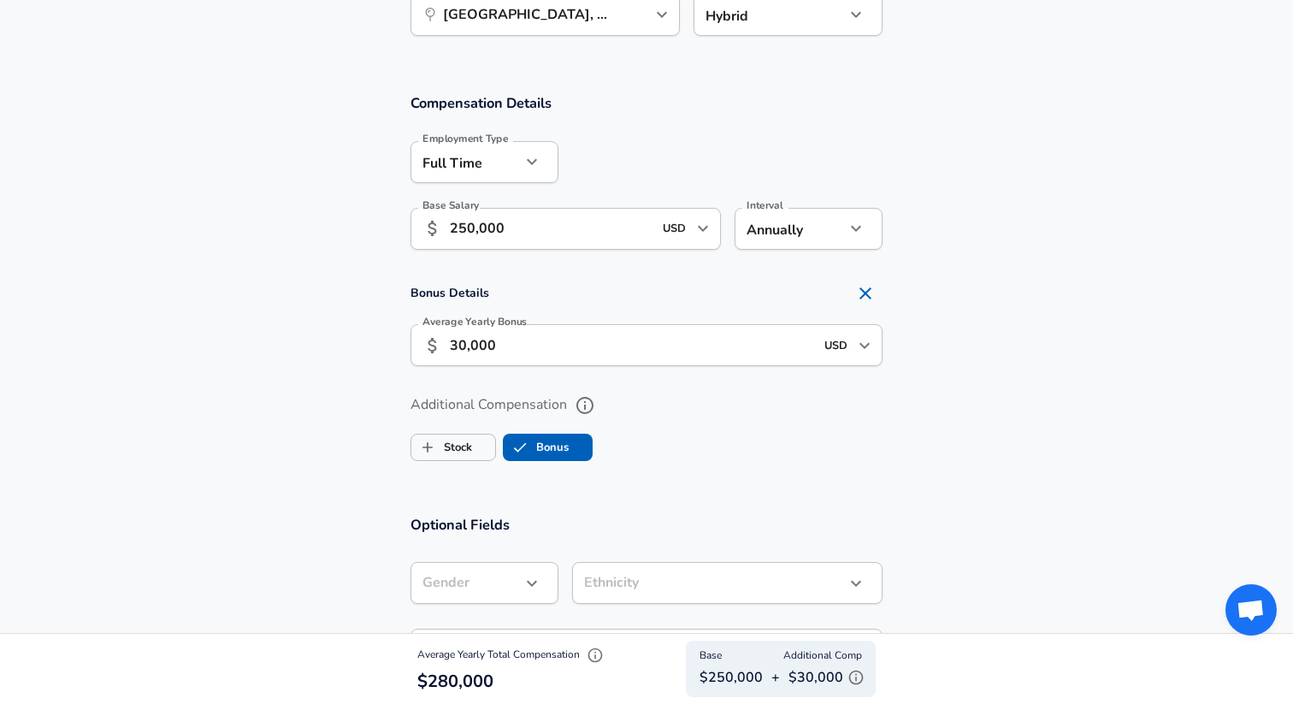
click at [715, 416] on label "Additional Compensation" at bounding box center [646, 405] width 472 height 29
click at [599, 416] on button "Additional Compensation" at bounding box center [584, 405] width 29 height 29
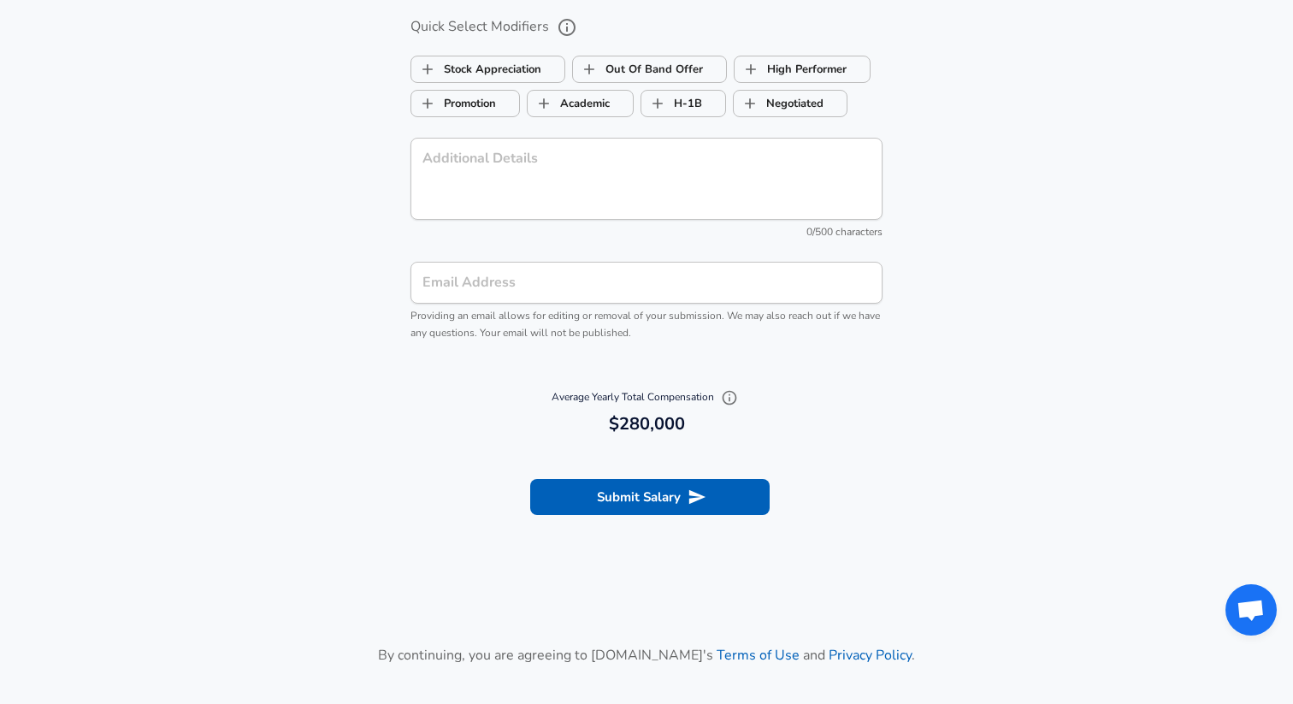
scroll to position [1767, 0]
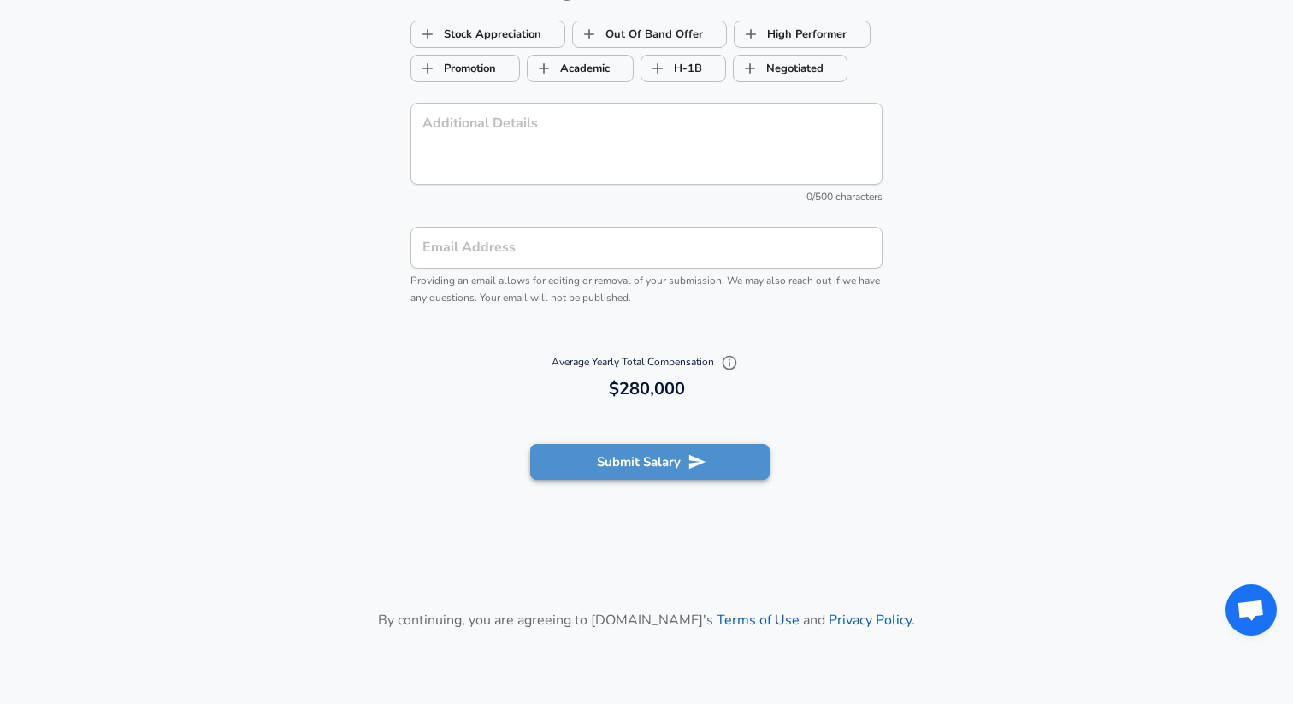
click at [687, 465] on icon "submit" at bounding box center [696, 461] width 19 height 19
